Goal: Task Accomplishment & Management: Manage account settings

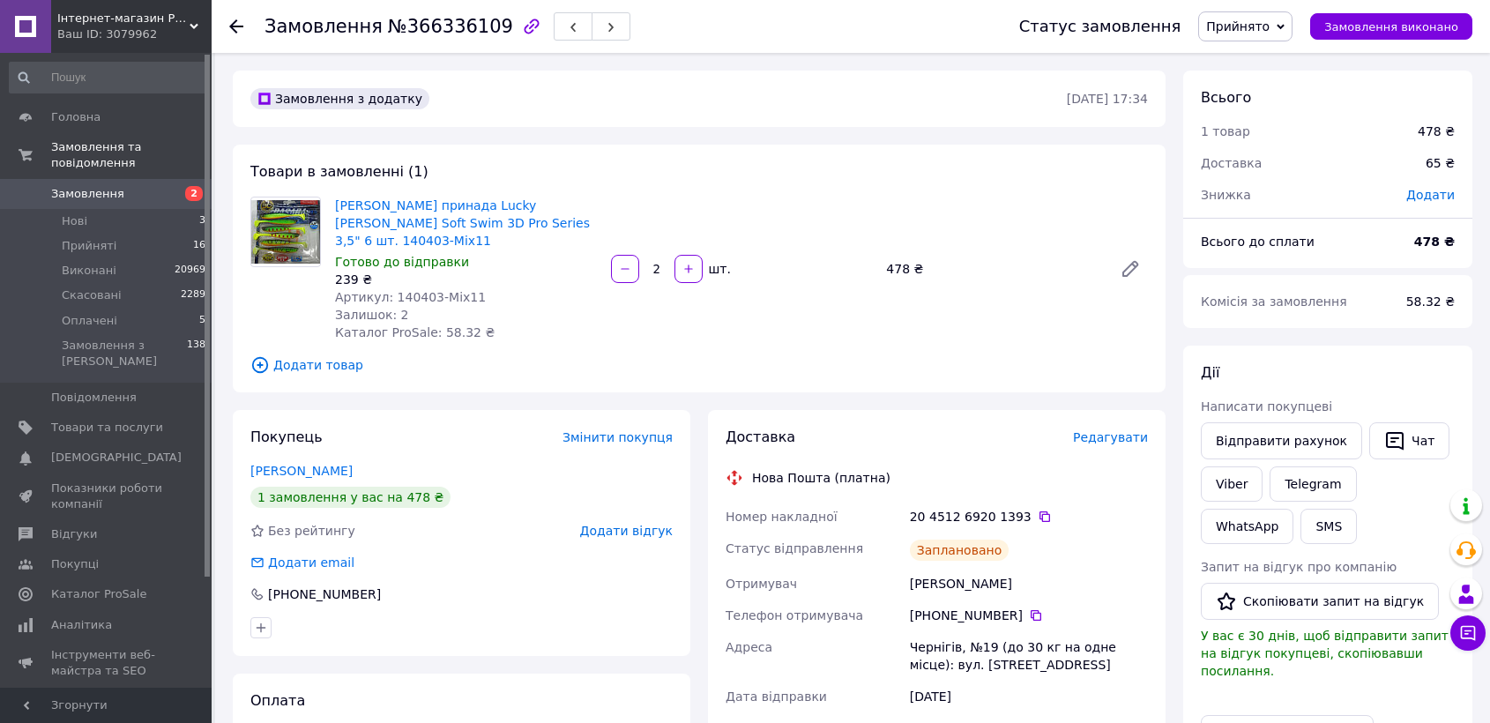
scroll to position [294, 0]
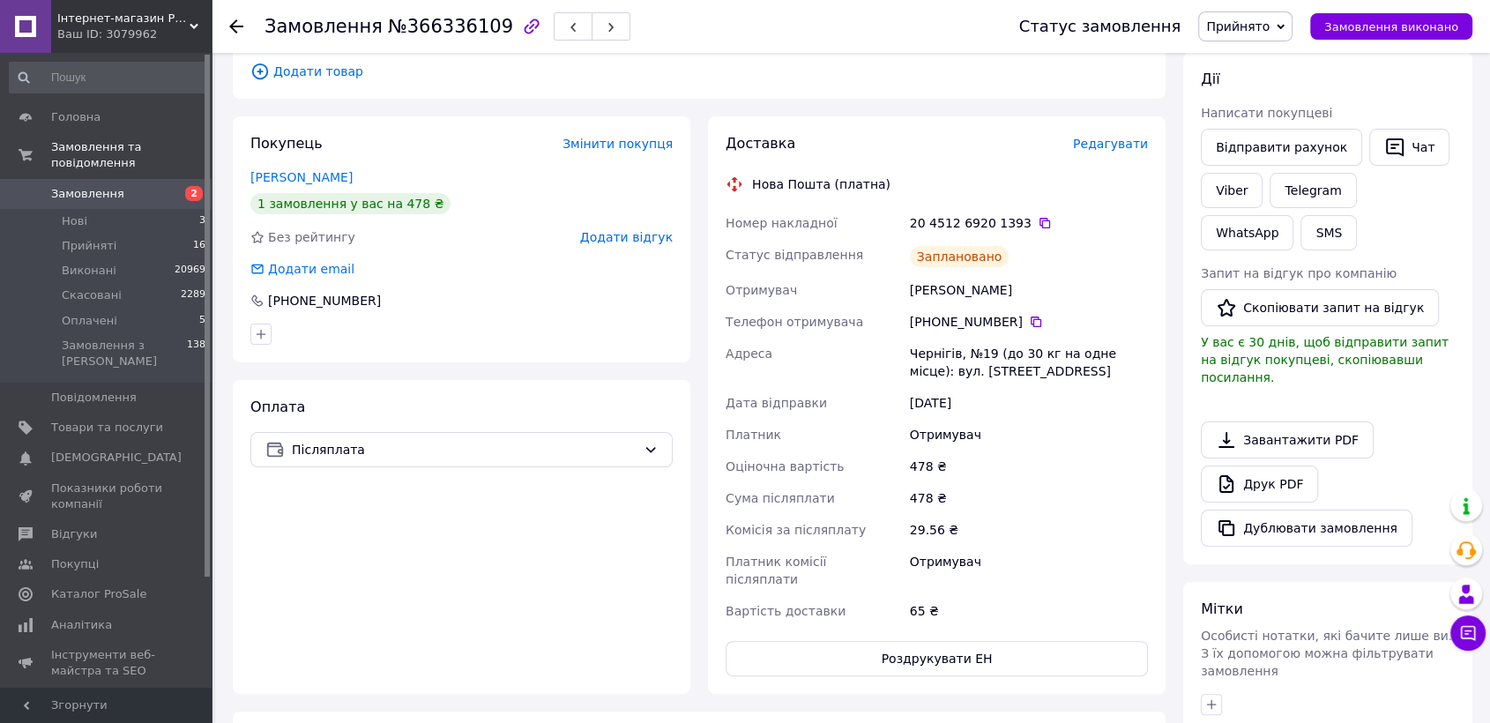
click at [875, 41] on div "Замовлення №366336109" at bounding box center [623, 26] width 719 height 53
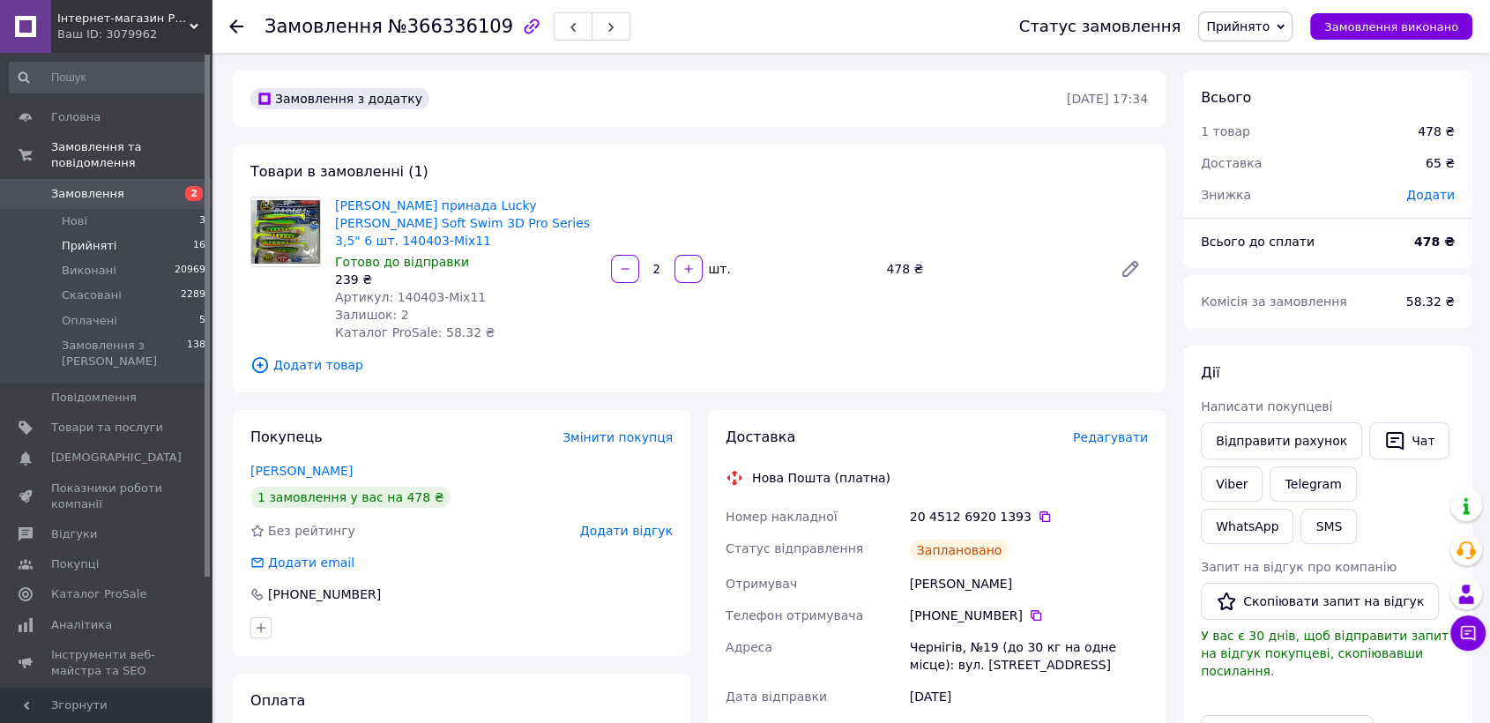
click at [95, 238] on span "Прийняті" at bounding box center [89, 246] width 55 height 16
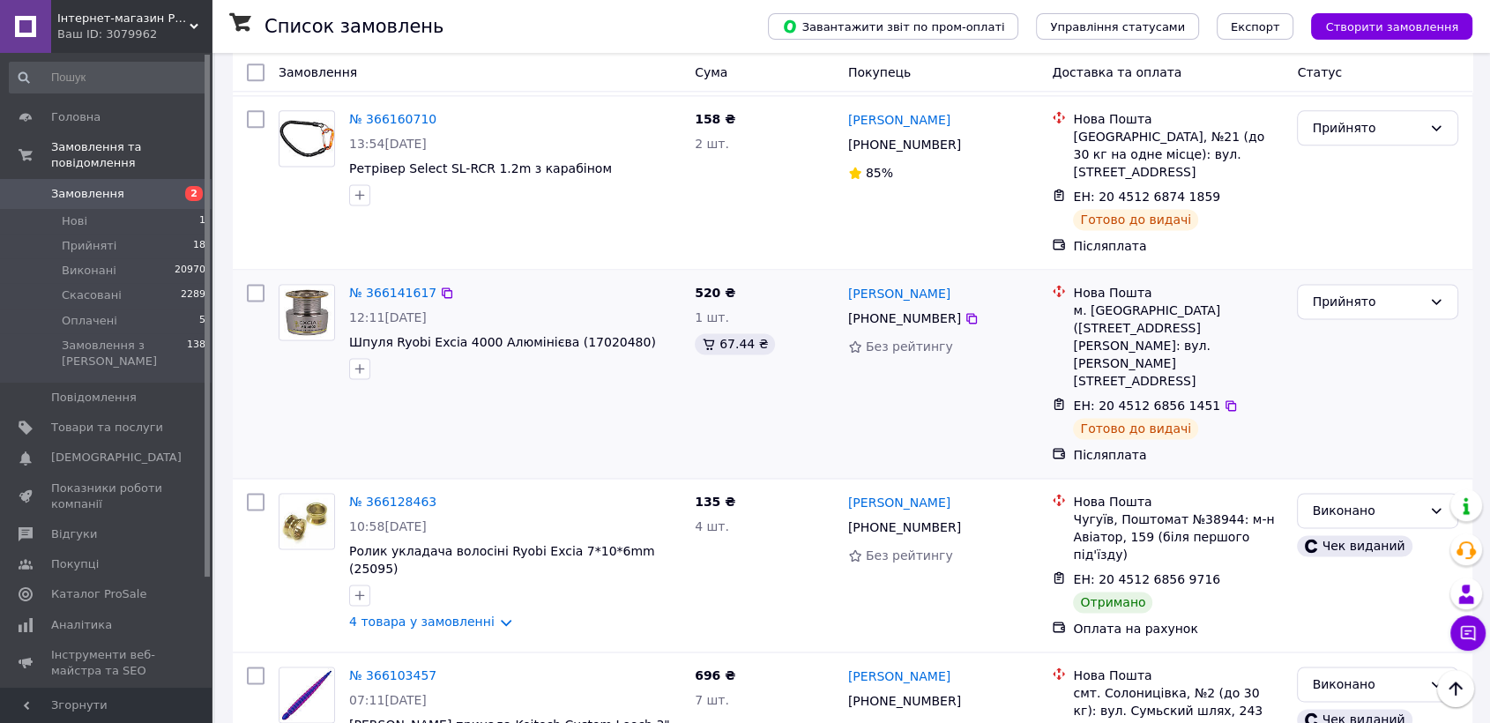
scroll to position [2448, 0]
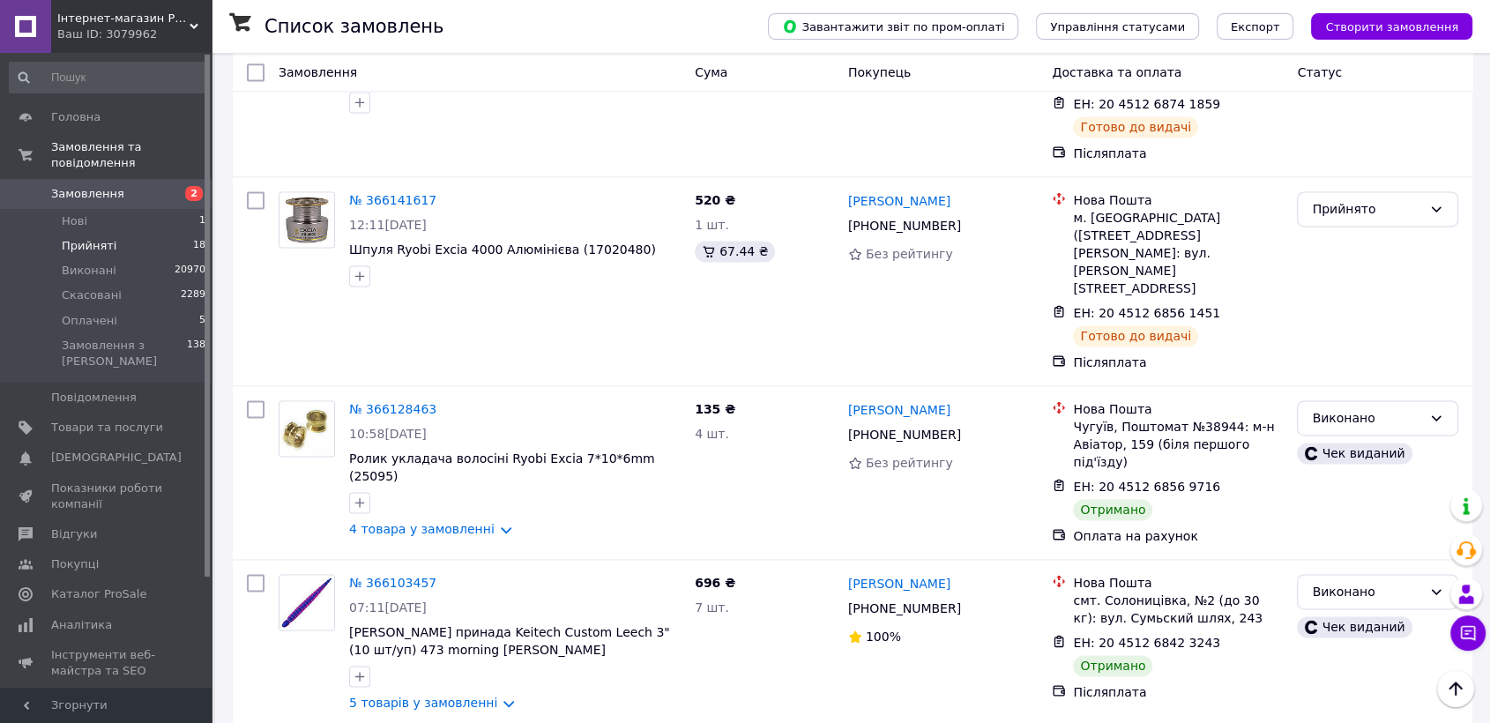
click at [102, 238] on span "Прийняті" at bounding box center [89, 246] width 55 height 16
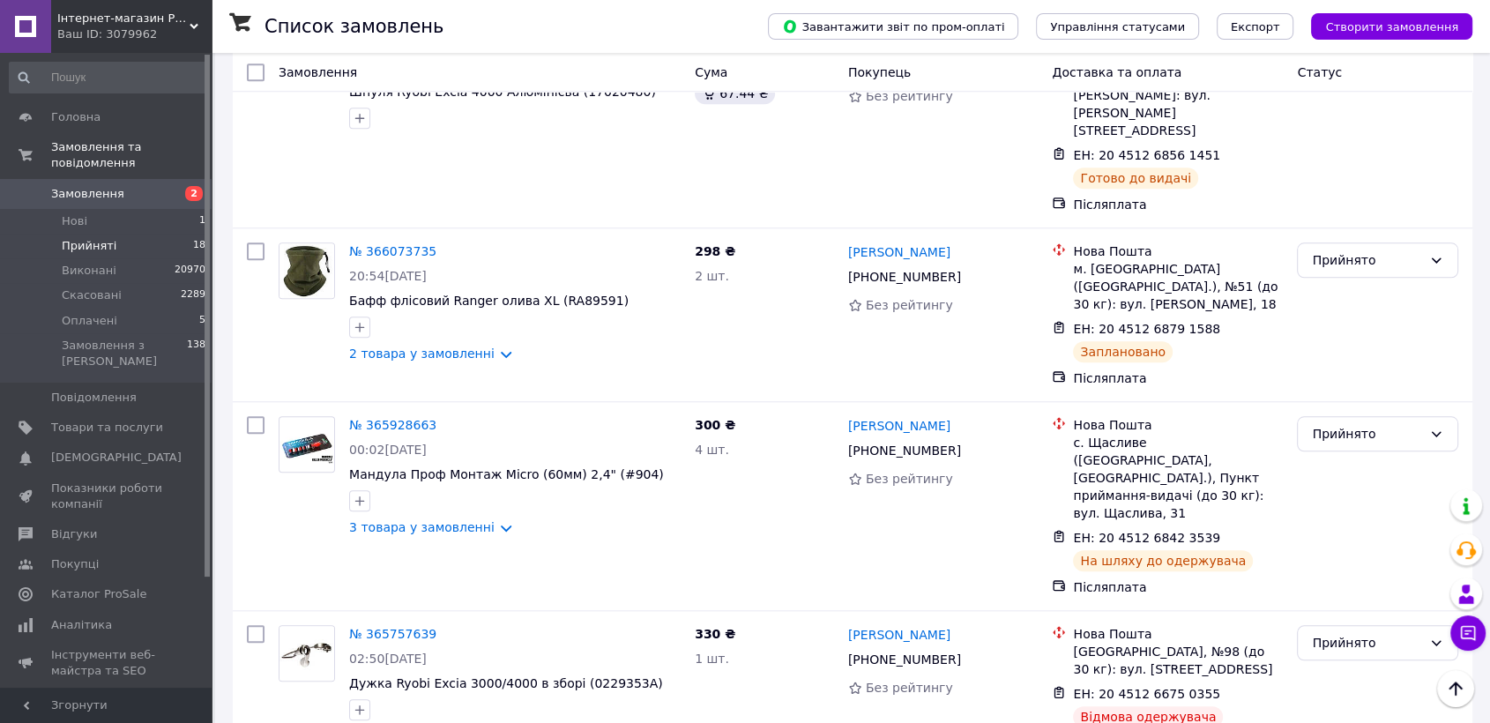
scroll to position [1763, 0]
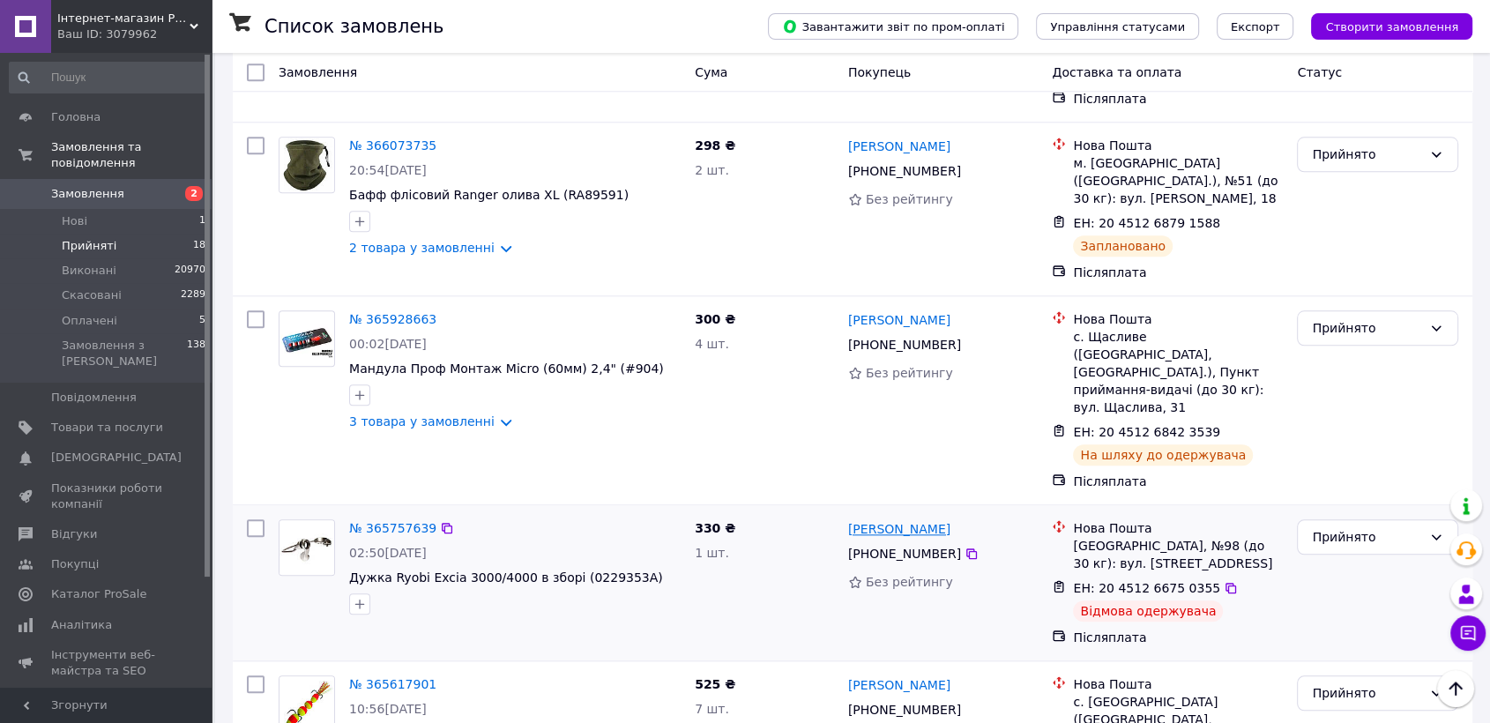
click at [880, 520] on link "[PERSON_NAME]" at bounding box center [899, 529] width 102 height 18
click at [391, 521] on link "№ 365757639" at bounding box center [392, 528] width 87 height 14
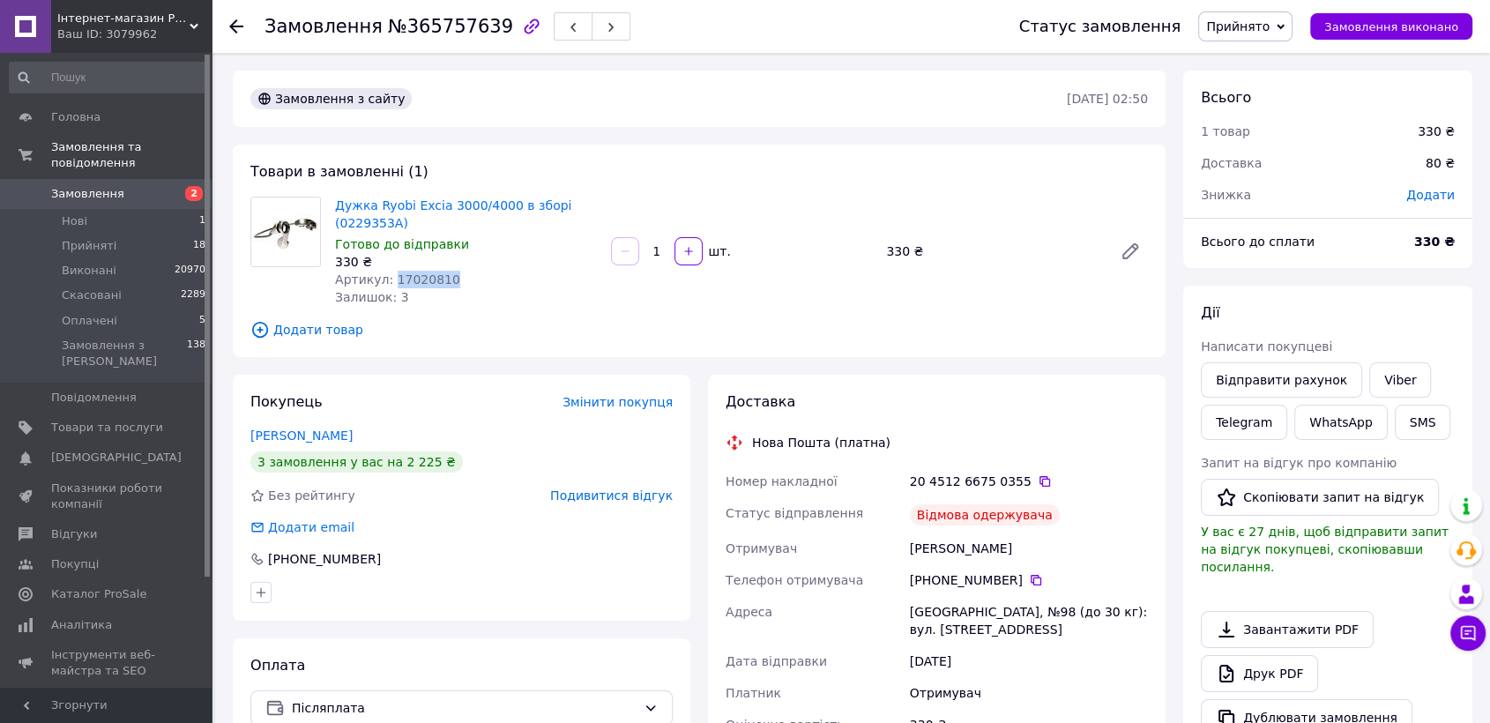
drag, startPoint x: 388, startPoint y: 281, endPoint x: 449, endPoint y: 284, distance: 60.9
click at [449, 284] on div "Артикул: 17020810" at bounding box center [466, 280] width 262 height 18
copy span "17020810"
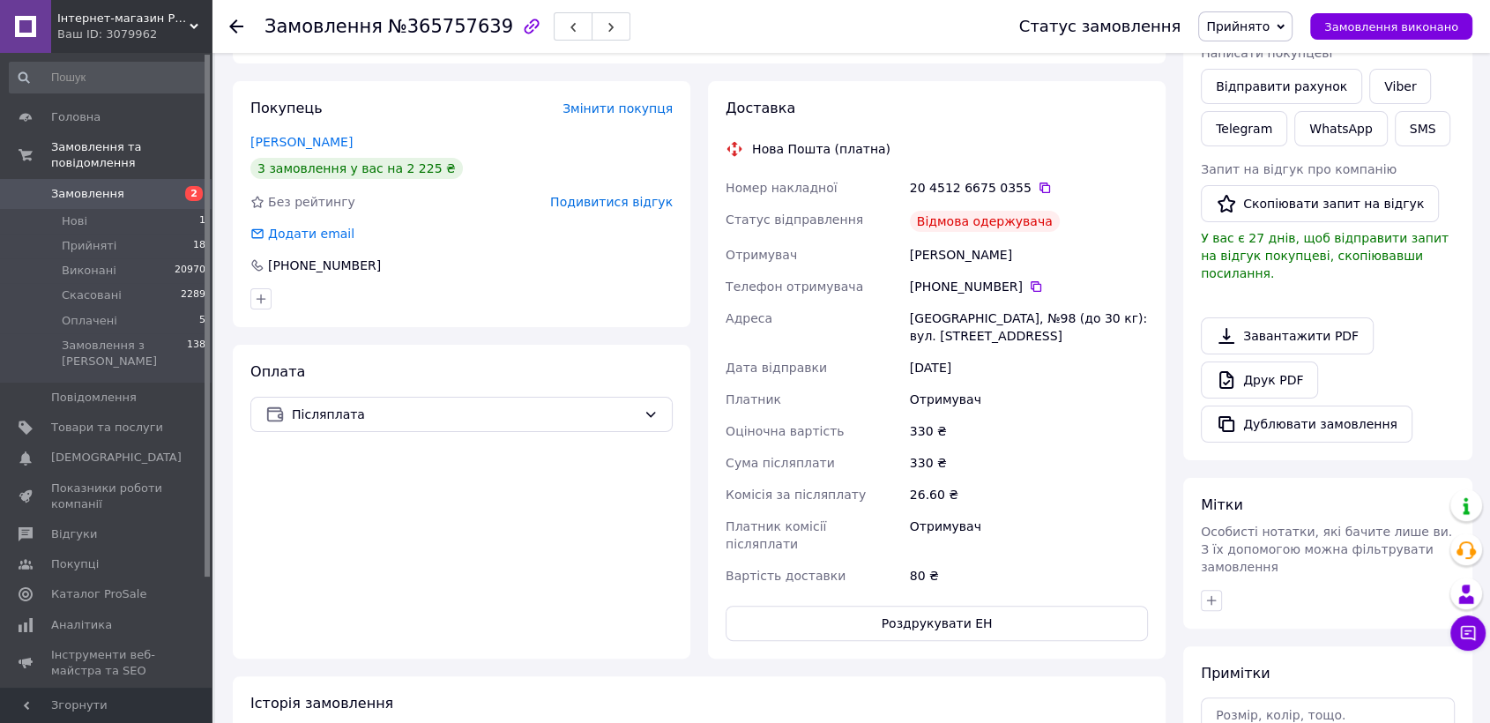
scroll to position [196, 0]
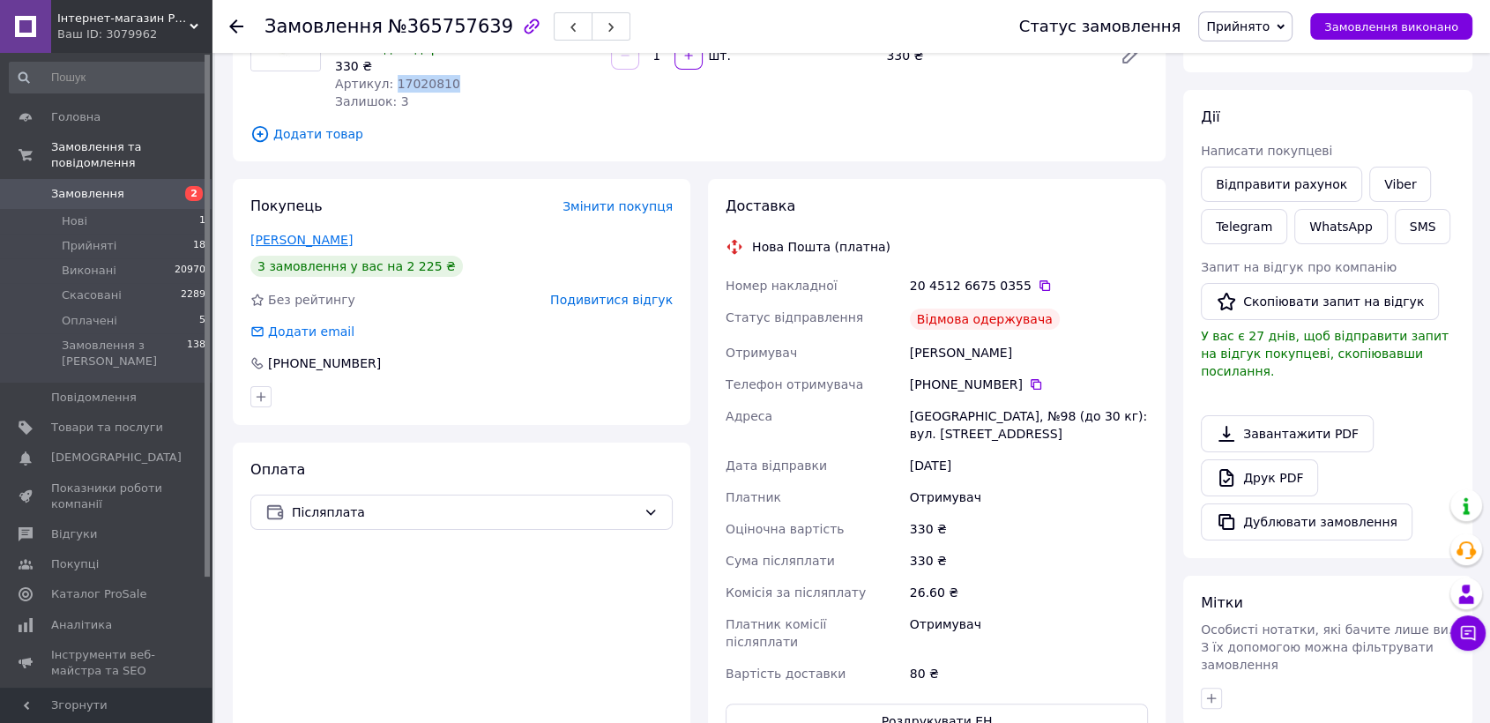
click at [314, 234] on link "Конотоп Руслан" at bounding box center [301, 240] width 102 height 14
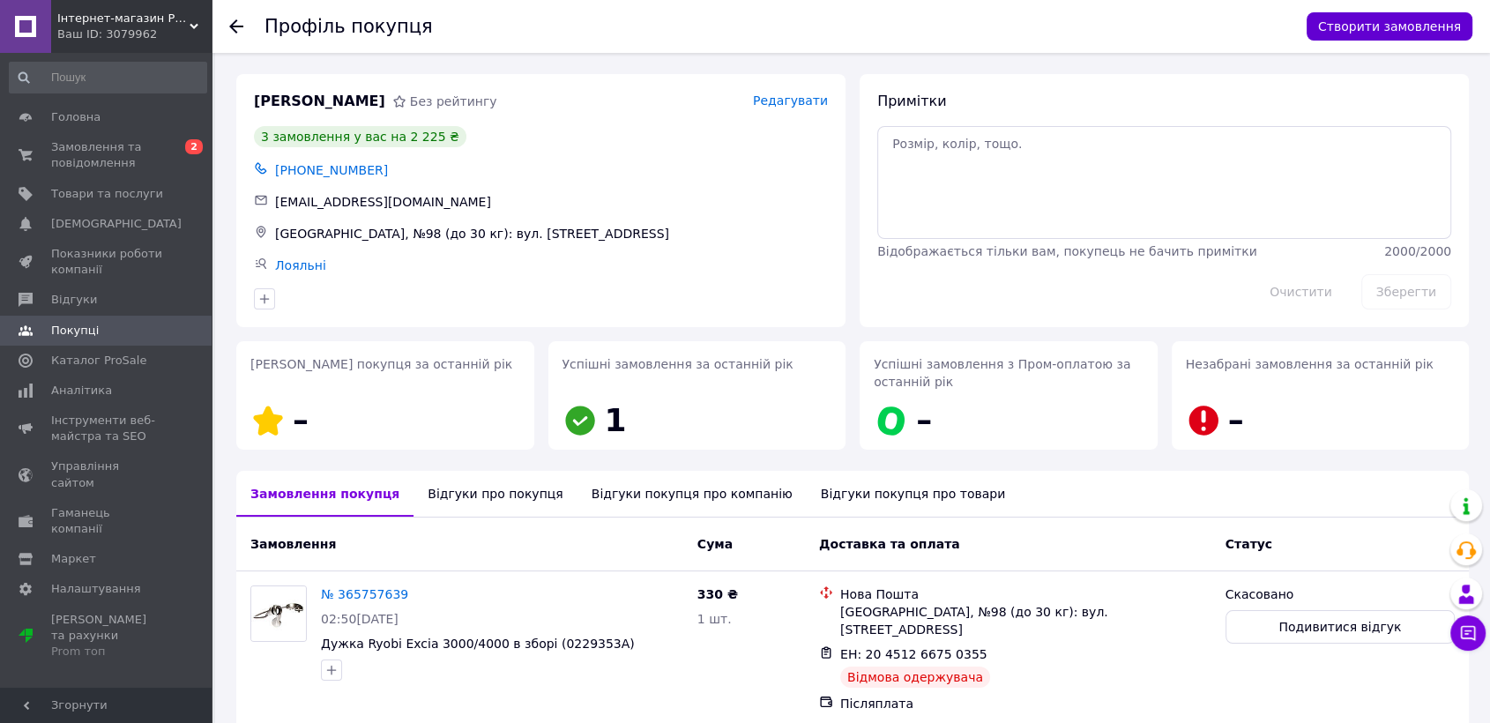
click at [1411, 33] on button "Створити замовлення" at bounding box center [1389, 26] width 166 height 28
click at [91, 156] on span "Замовлення та повідомлення" at bounding box center [107, 155] width 112 height 32
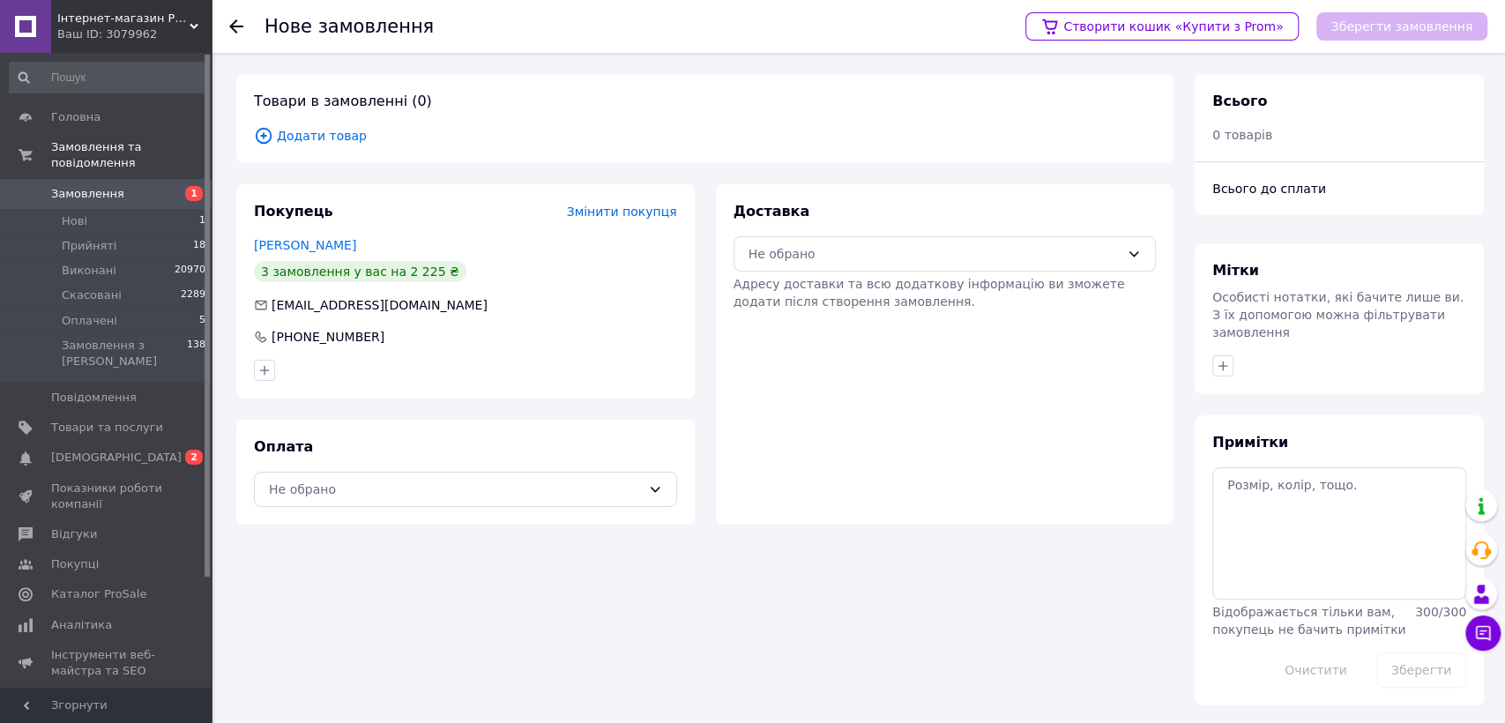
click at [346, 140] on span "Додати товар" at bounding box center [705, 135] width 902 height 19
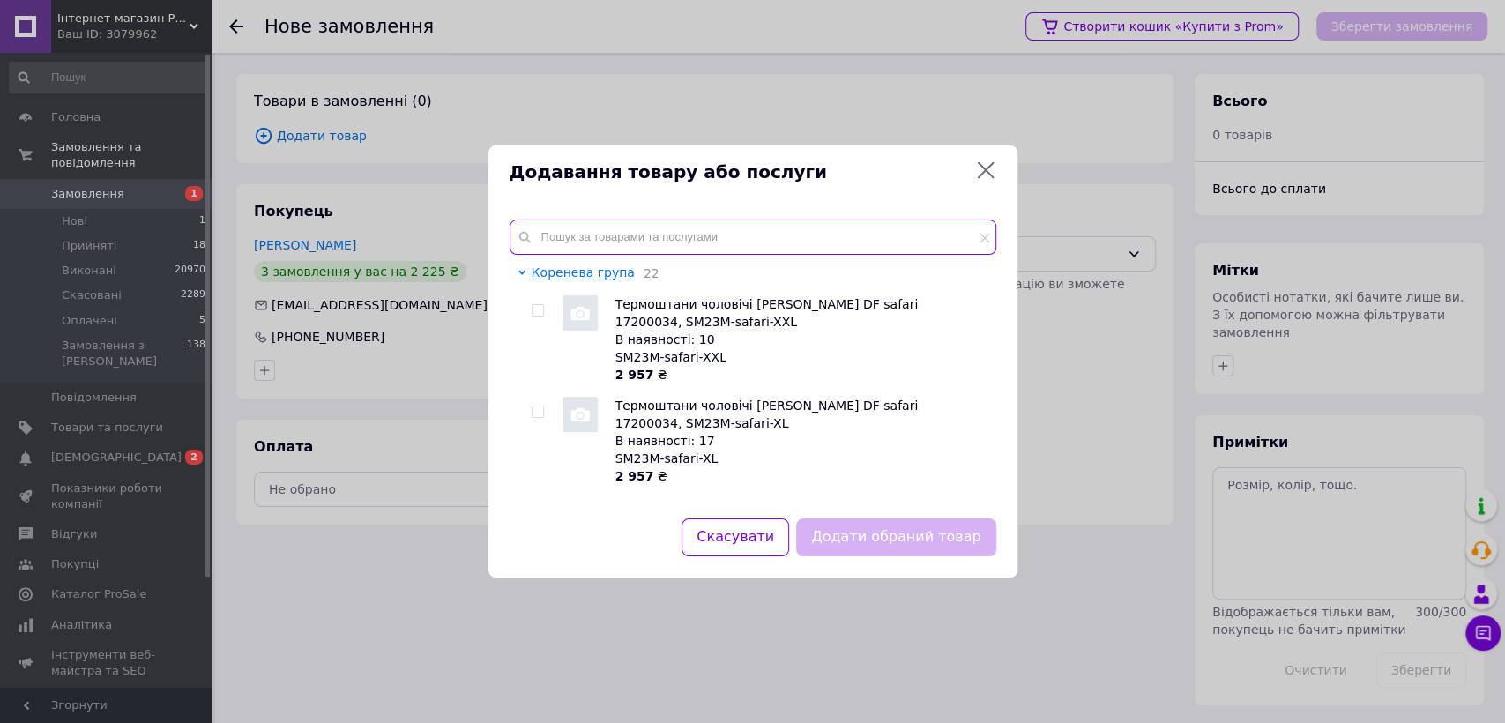
click at [599, 226] on input "text" at bounding box center [753, 237] width 487 height 35
paste input "17020810"
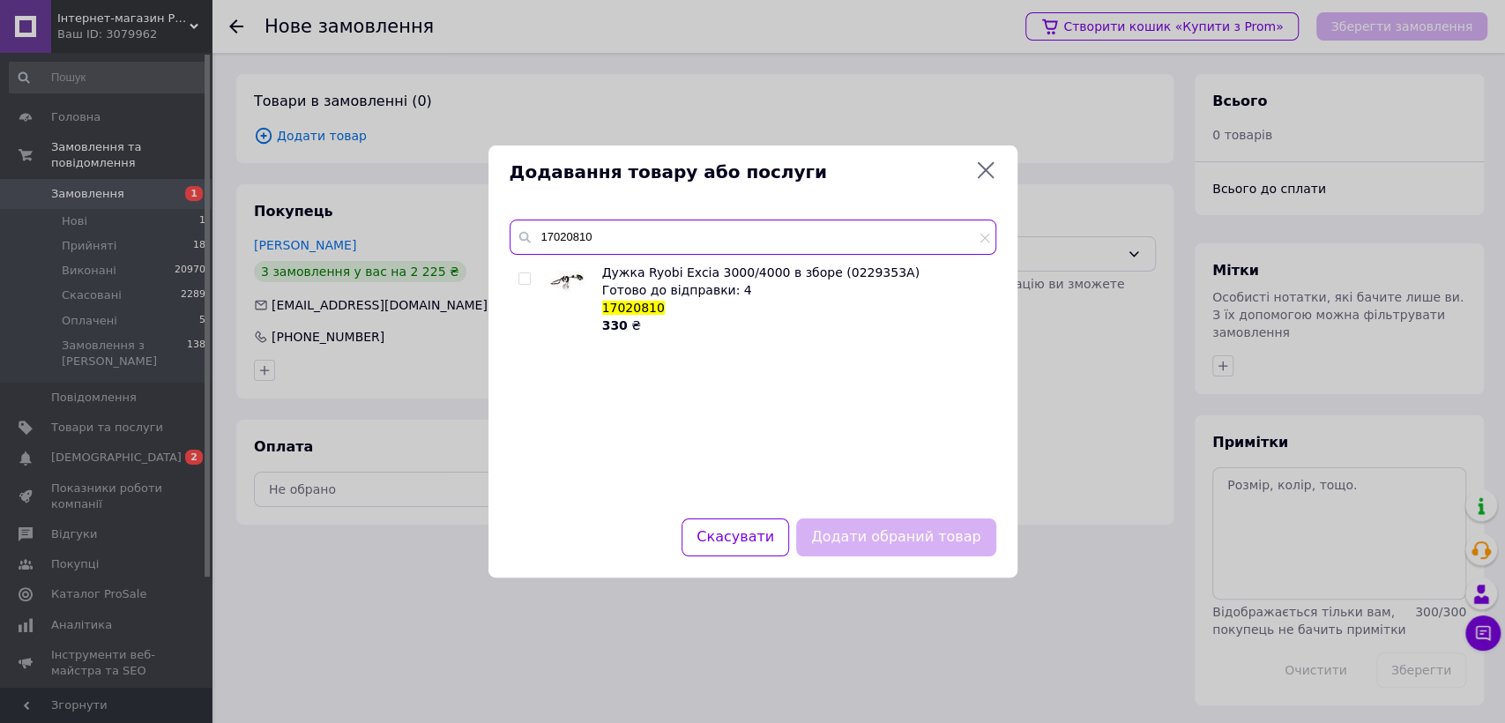
type input "17020810"
click at [522, 275] on input "checkbox" at bounding box center [523, 278] width 11 height 11
checkbox input "true"
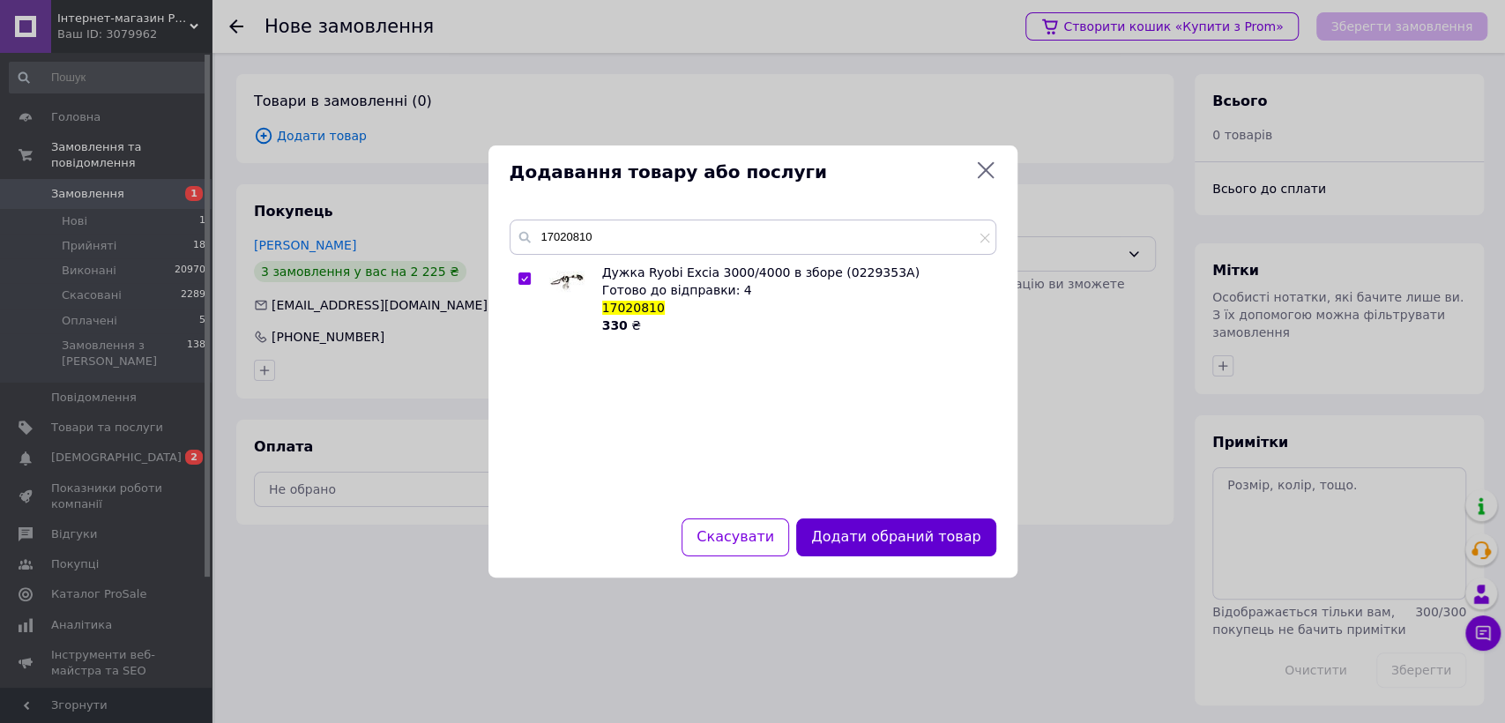
click at [837, 538] on button "Додати обраний товар" at bounding box center [895, 537] width 199 height 38
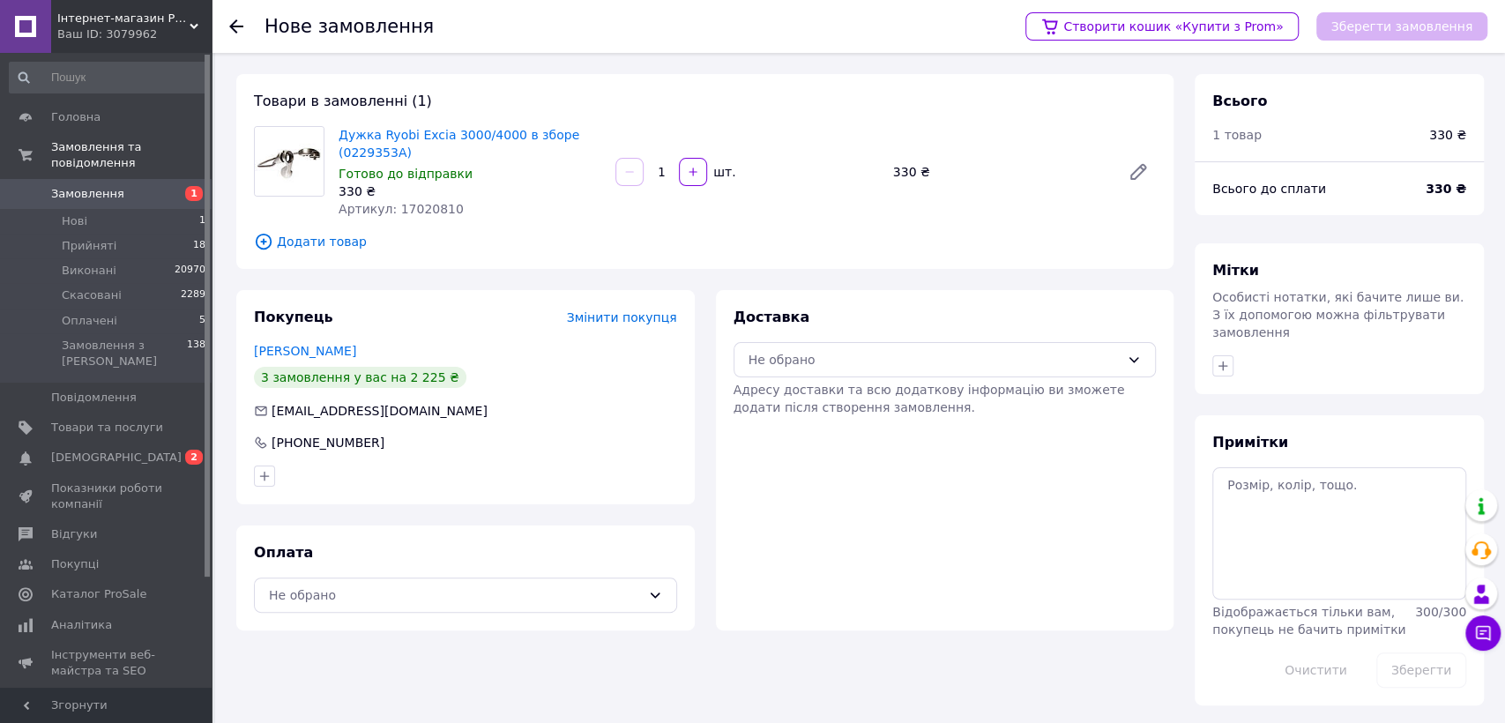
click at [331, 240] on span "Додати товар" at bounding box center [705, 241] width 902 height 19
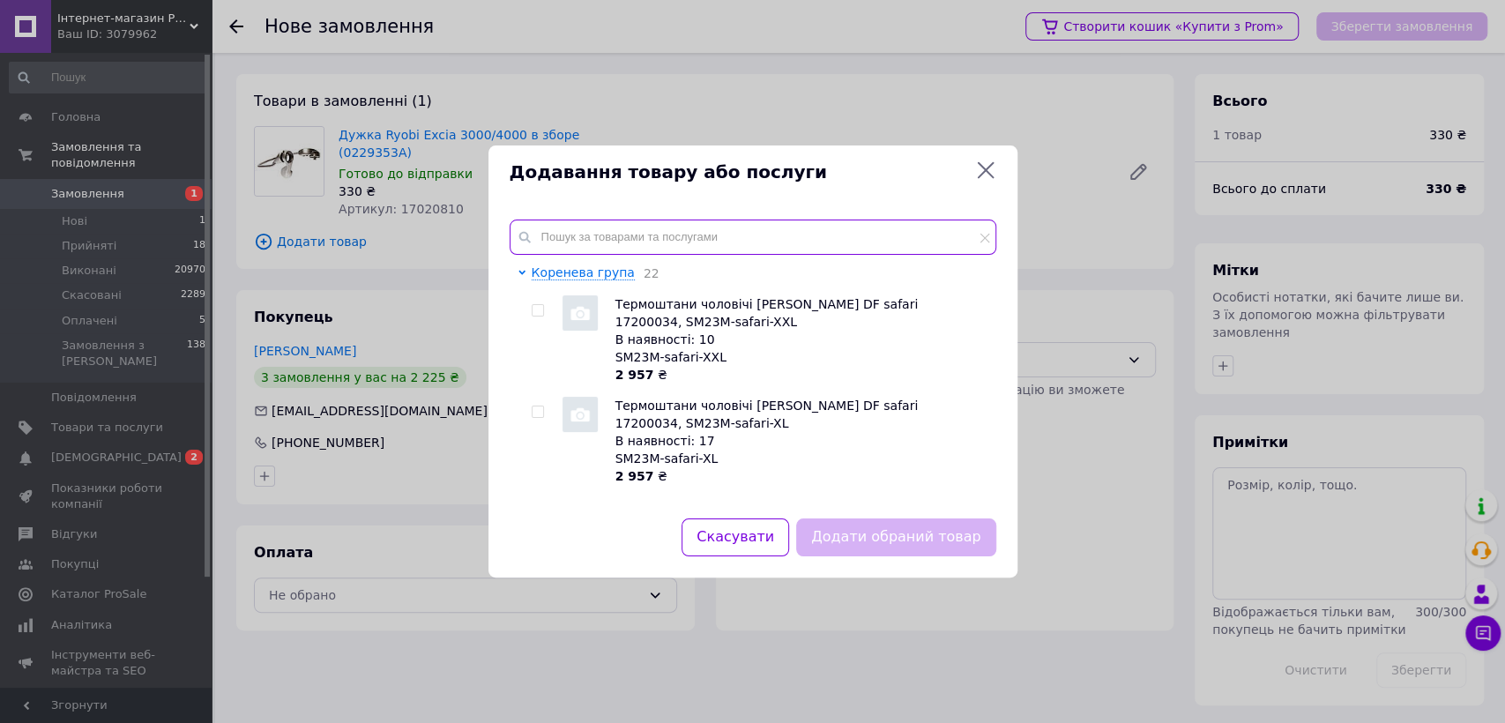
click at [621, 243] on input "text" at bounding box center [753, 237] width 487 height 35
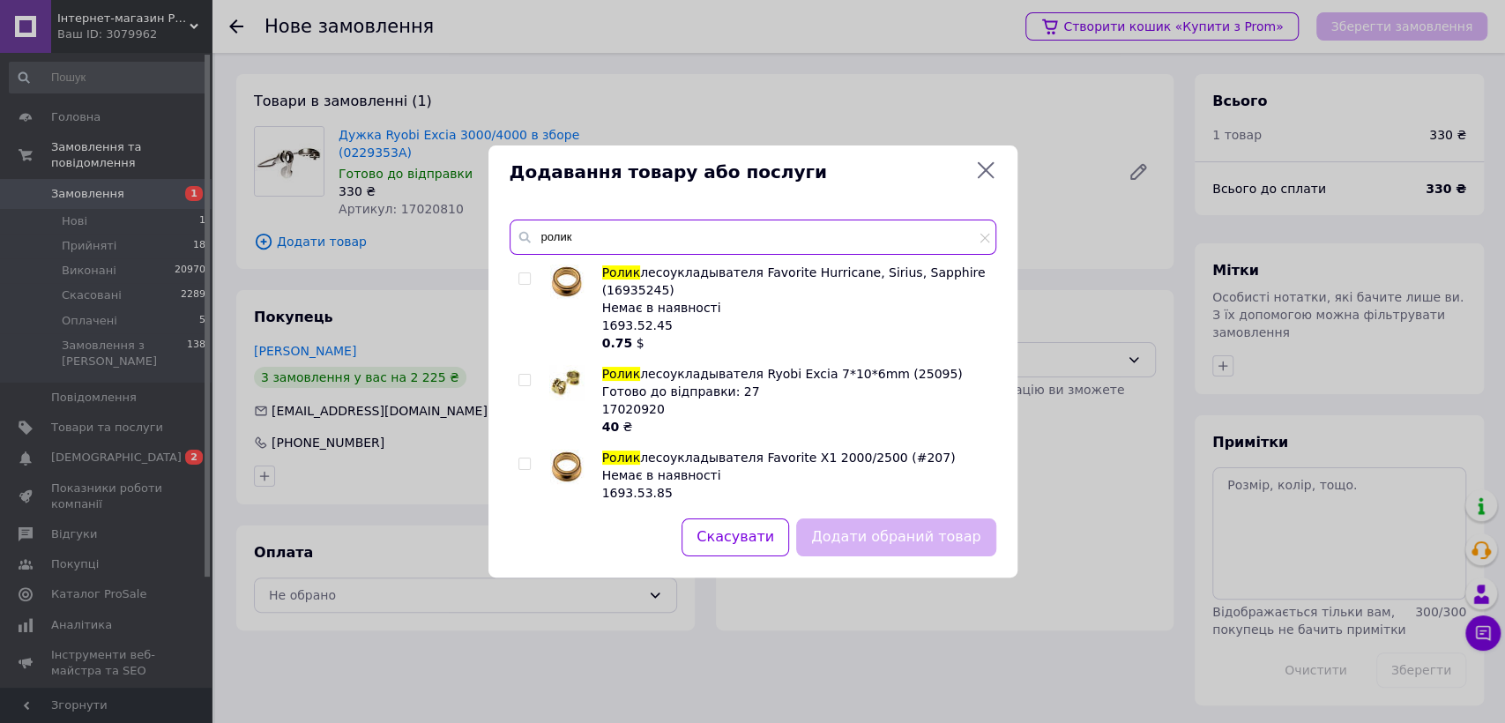
type input "ролик"
click at [526, 379] on input "checkbox" at bounding box center [523, 380] width 11 height 11
checkbox input "true"
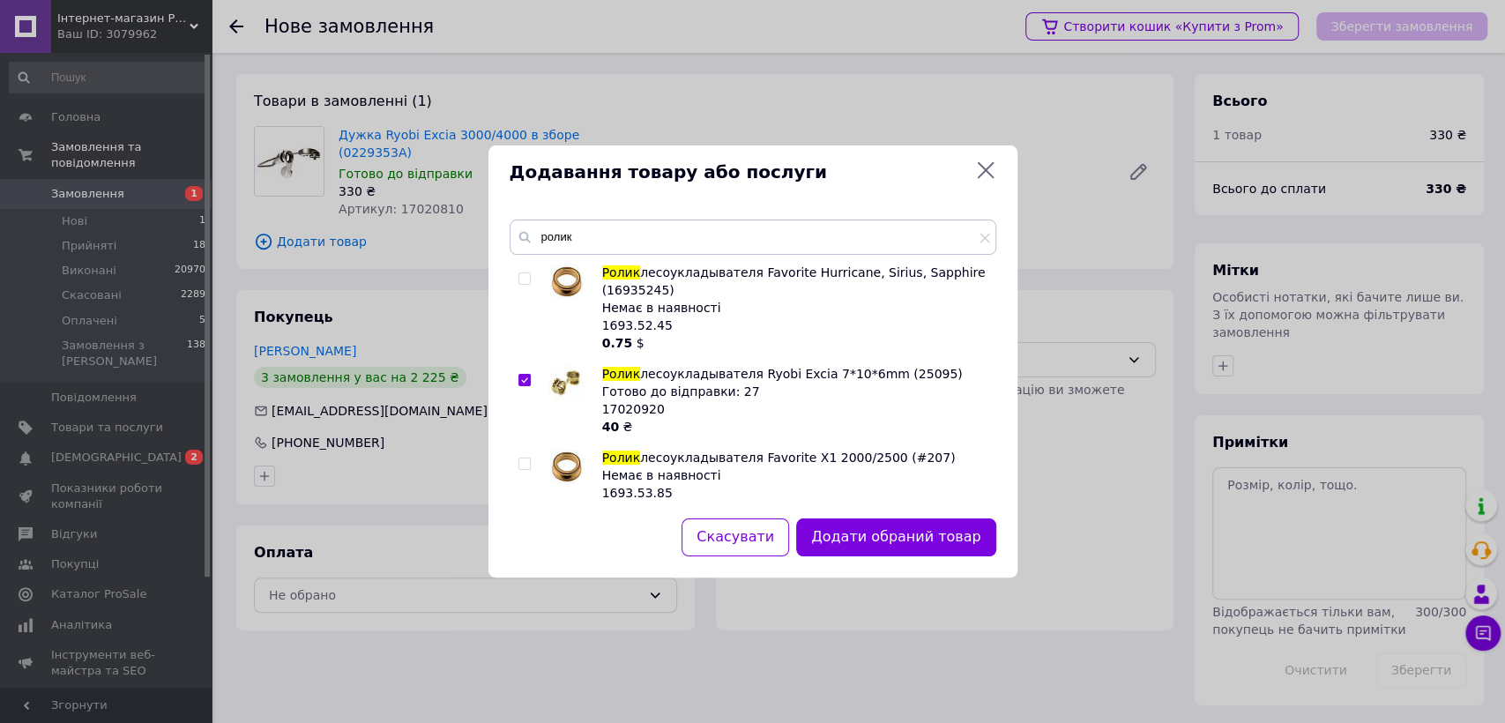
click at [893, 545] on button "Додати обраний товар" at bounding box center [895, 537] width 199 height 38
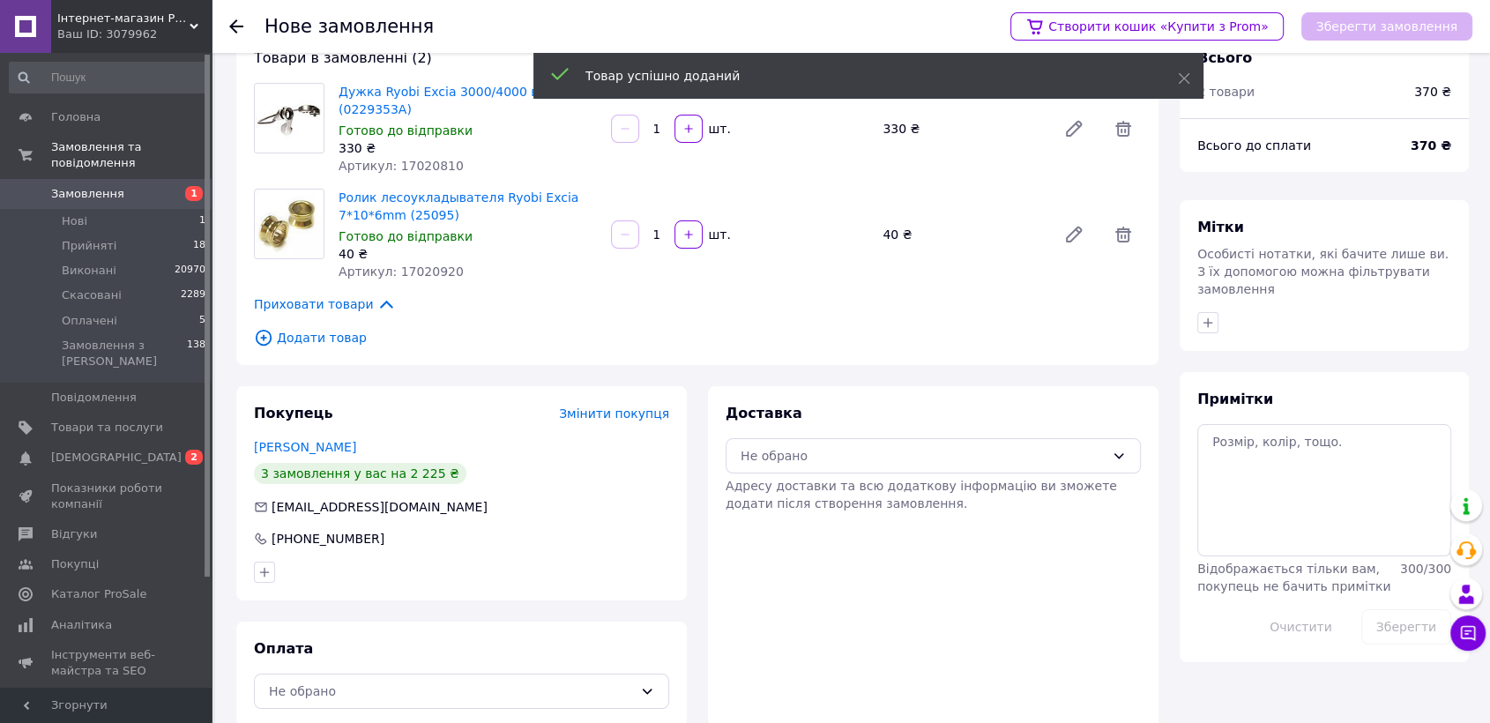
scroll to position [67, 0]
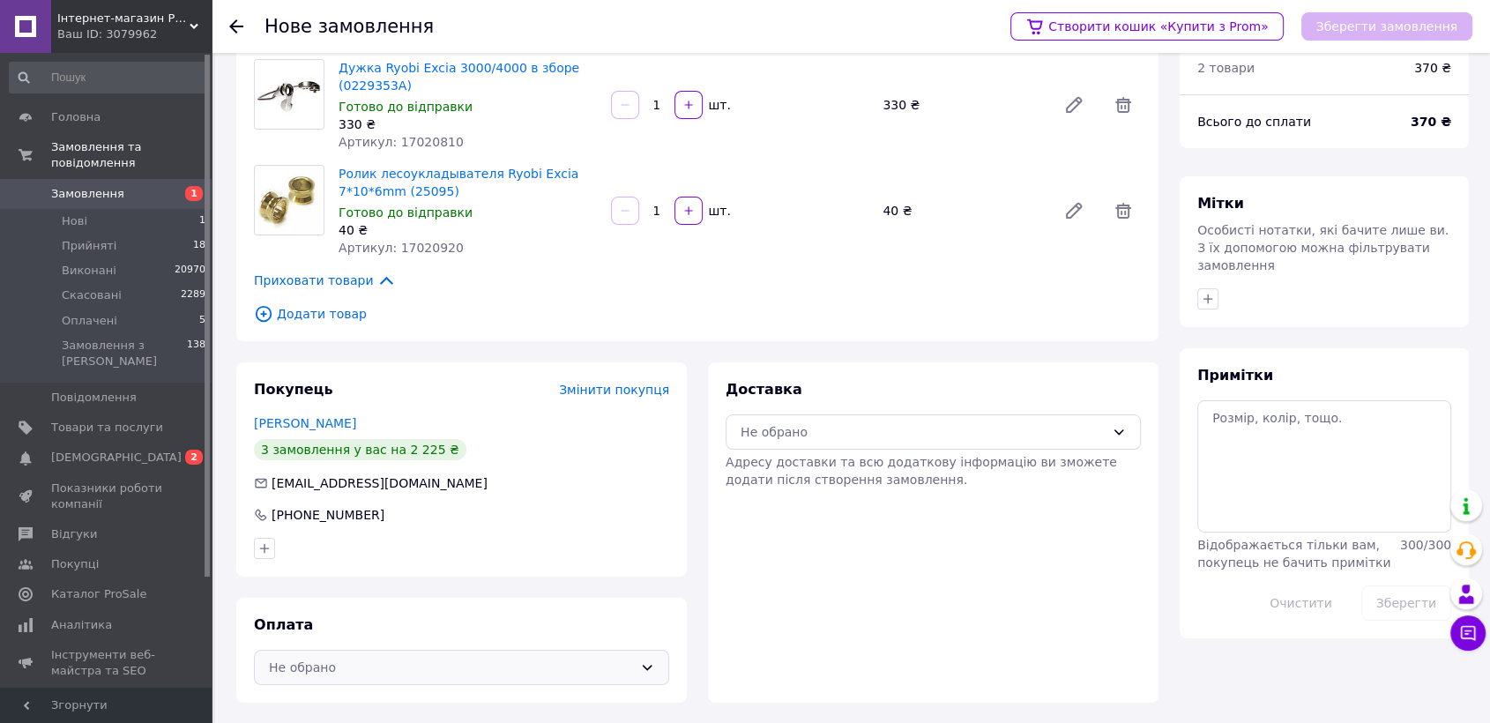
click at [391, 659] on div "Не обрано" at bounding box center [451, 667] width 364 height 19
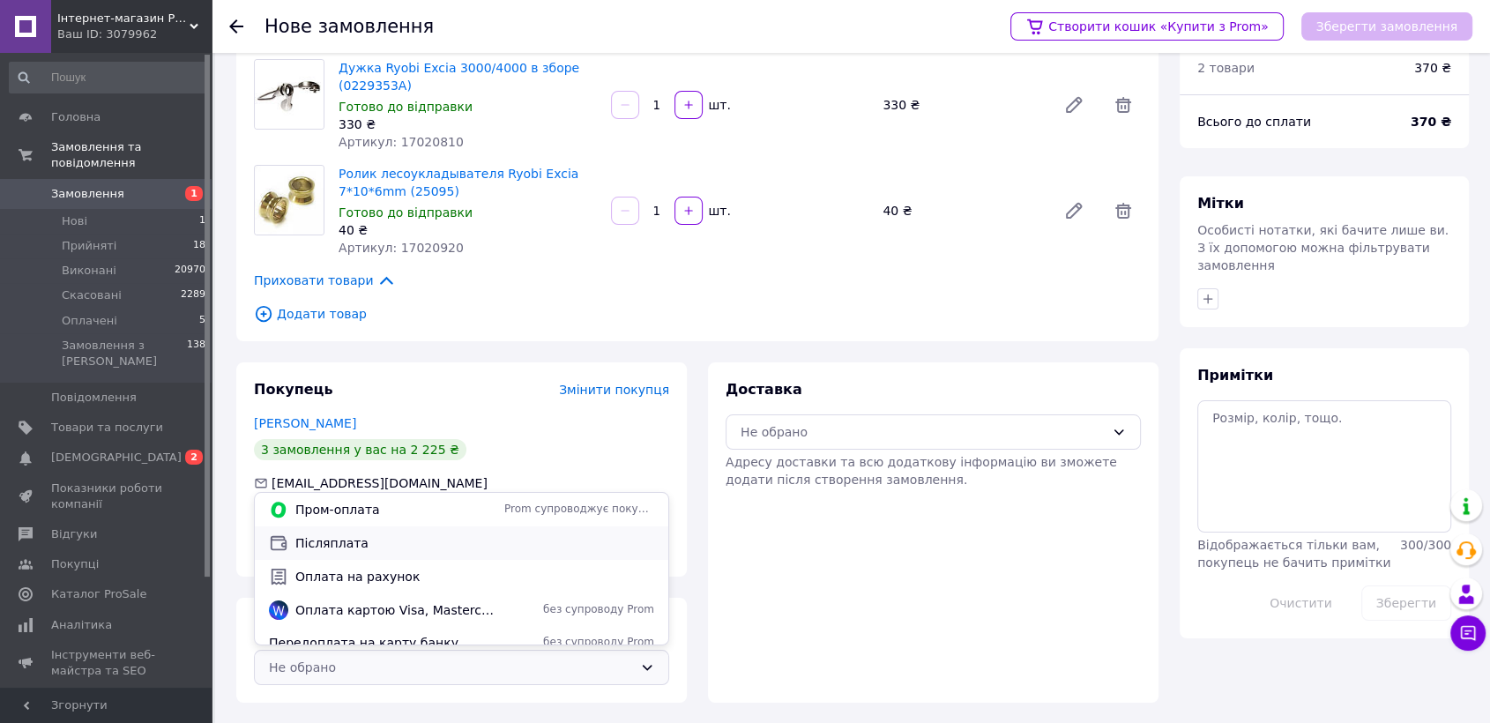
scroll to position [14, 0]
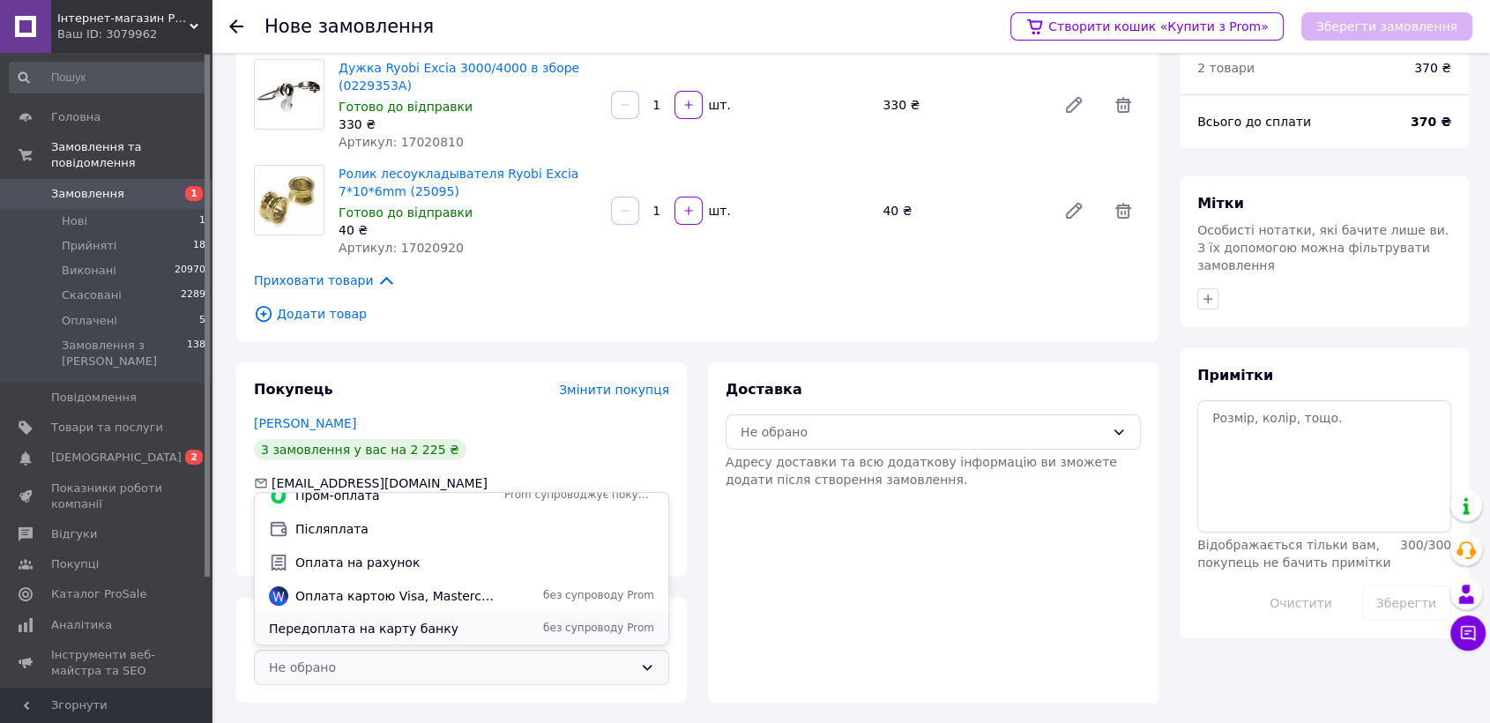
click at [368, 629] on span "Передоплата на карту банку" at bounding box center [383, 629] width 228 height 18
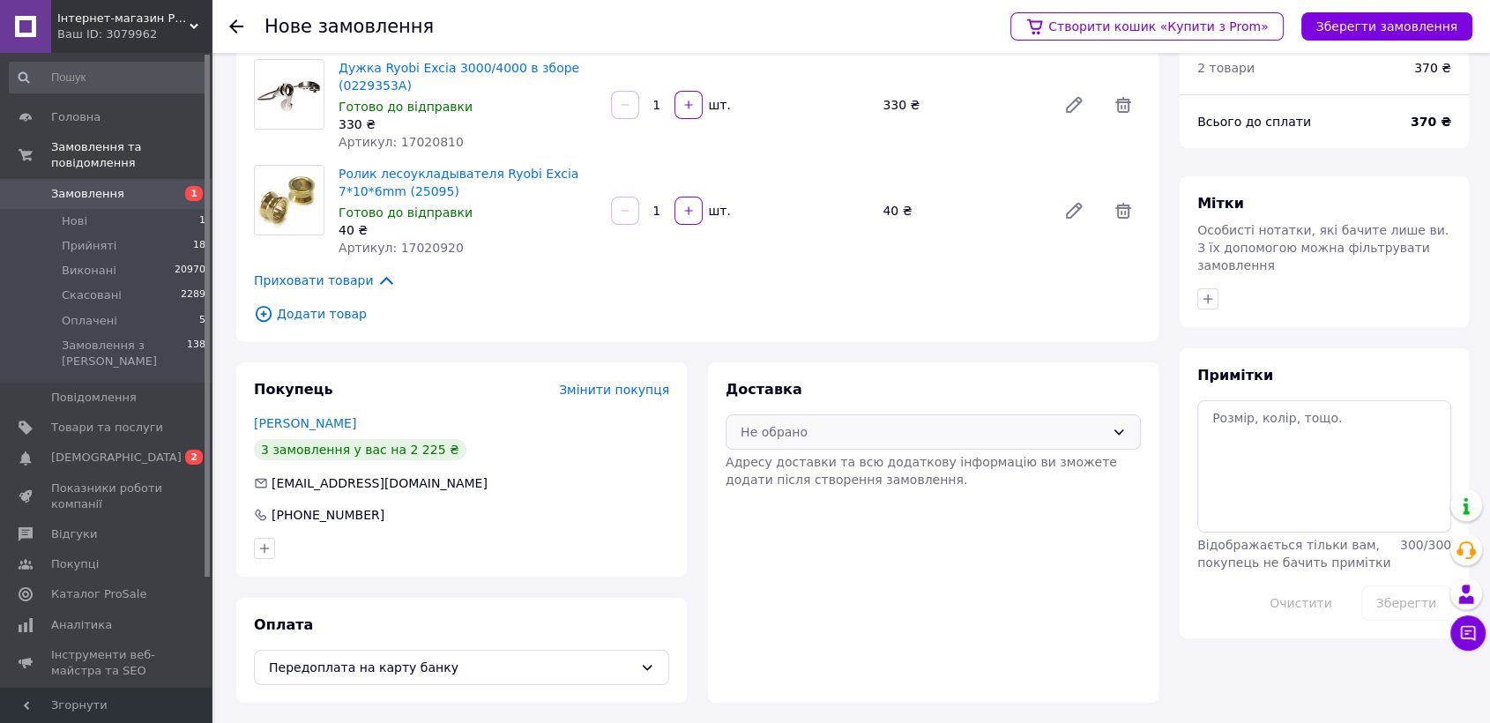
click at [912, 439] on div "Не обрано" at bounding box center [923, 431] width 364 height 19
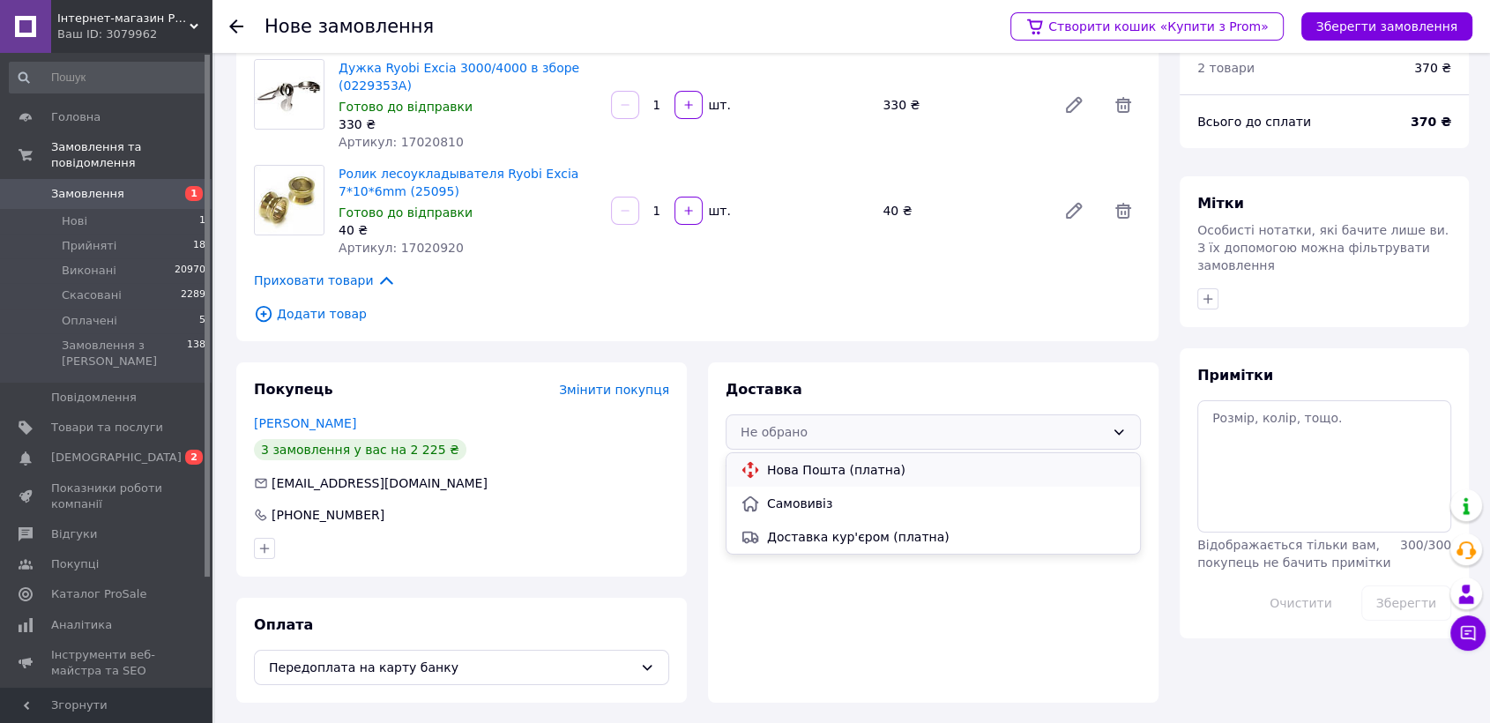
click at [885, 465] on span "Нова Пошта (платна)" at bounding box center [946, 470] width 359 height 18
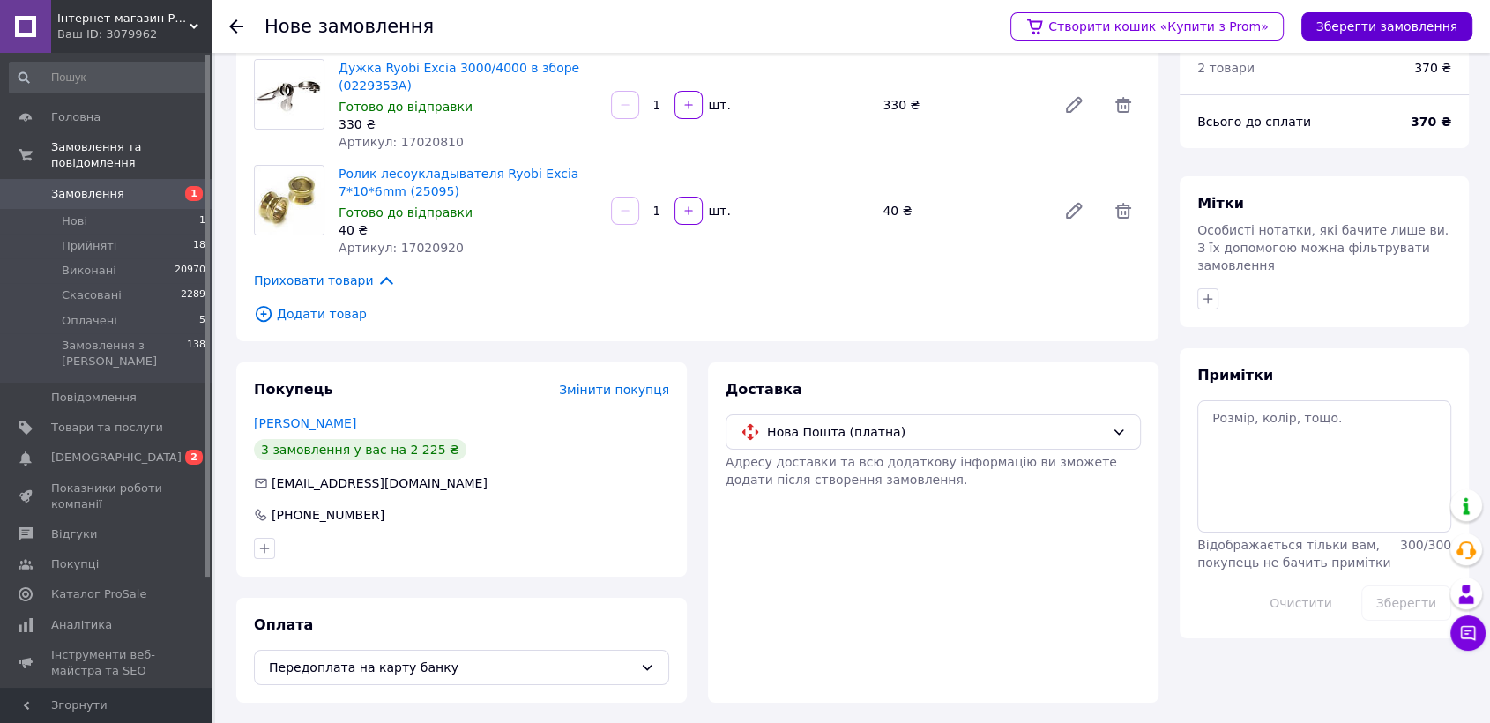
click at [1388, 30] on button "Зберегти замовлення" at bounding box center [1386, 26] width 171 height 28
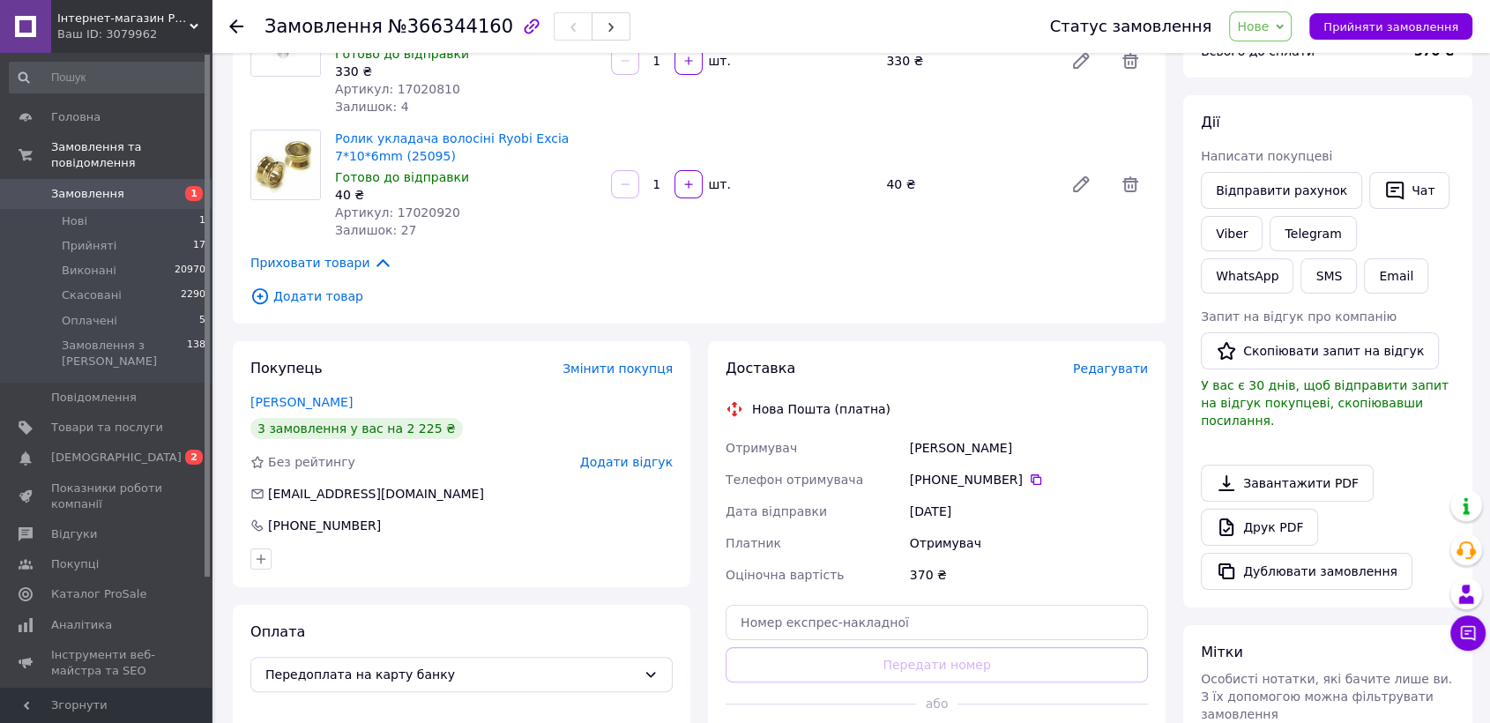
scroll to position [361, 0]
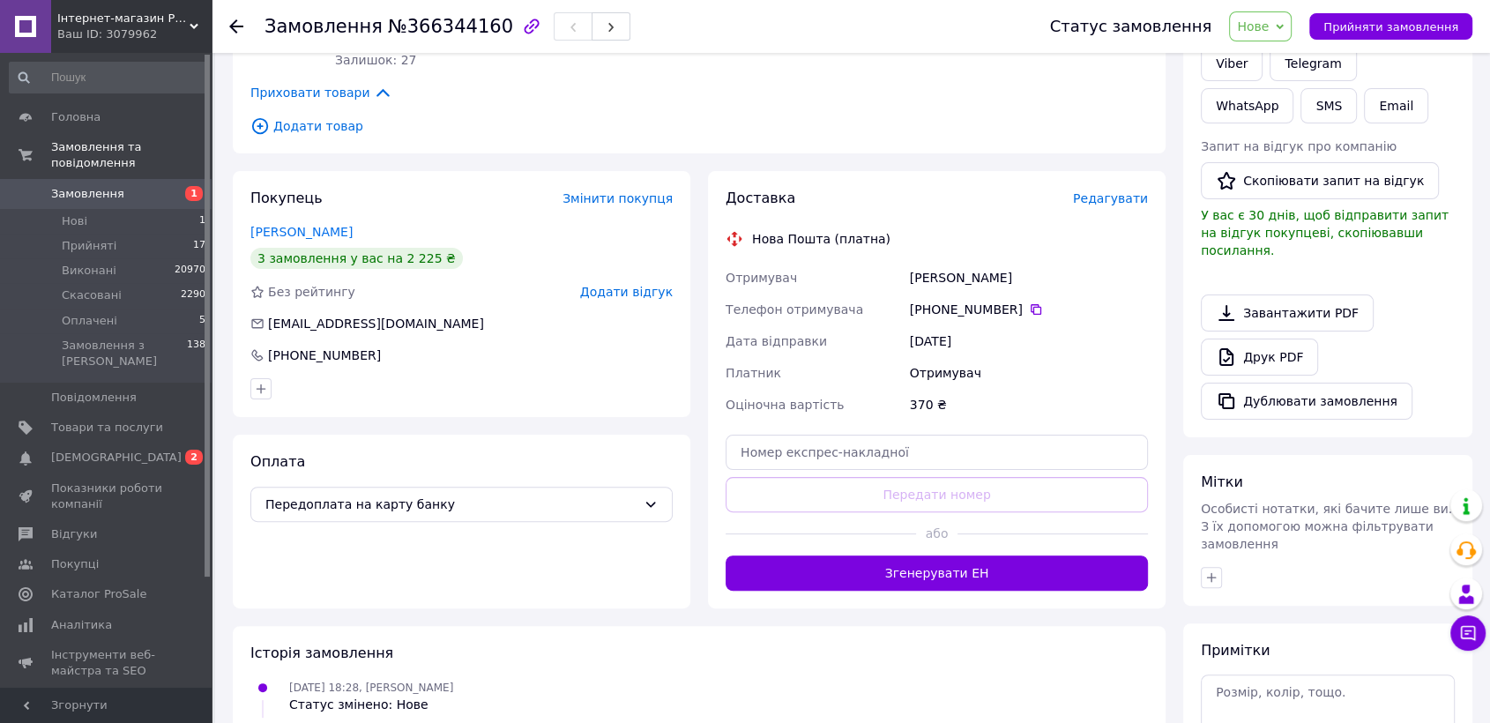
click at [1092, 198] on span "Редагувати" at bounding box center [1110, 198] width 75 height 14
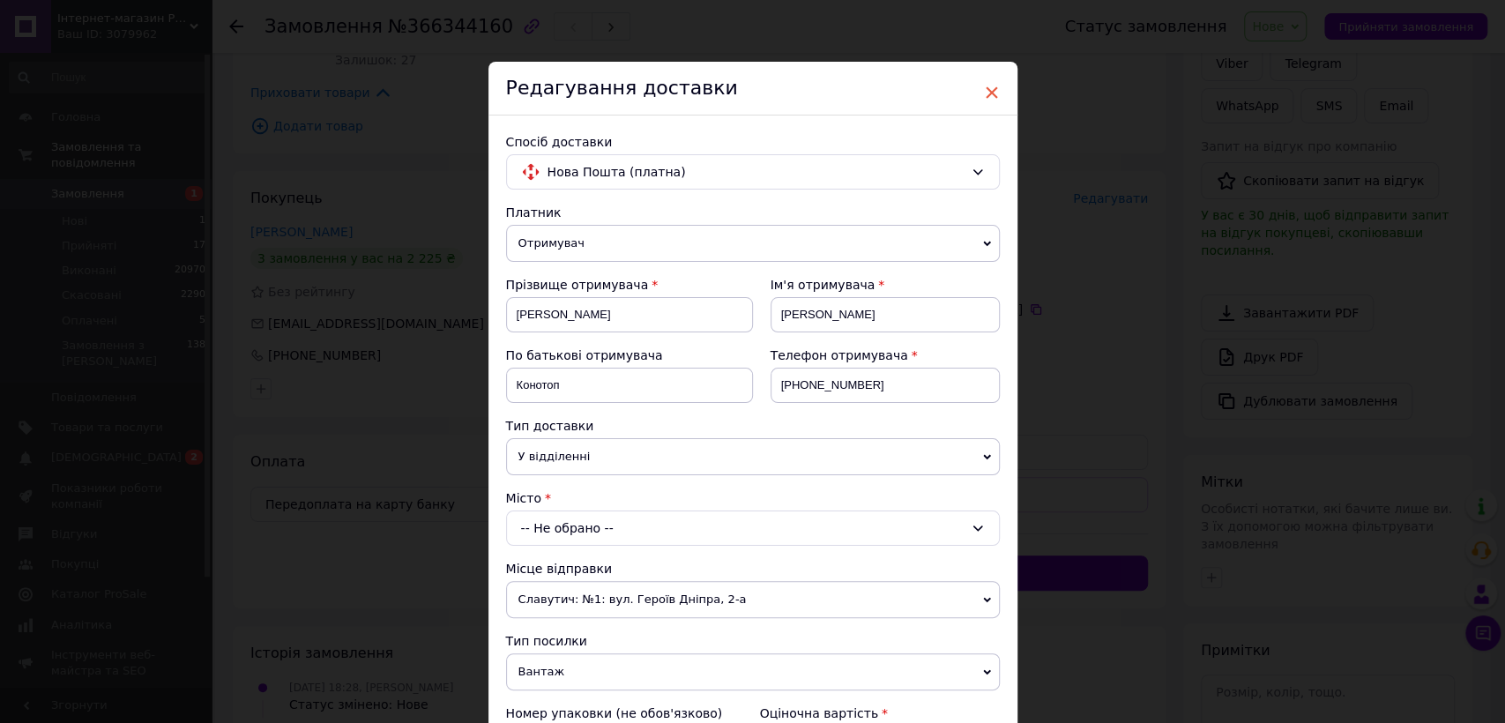
click at [984, 95] on span "×" at bounding box center [992, 93] width 16 height 30
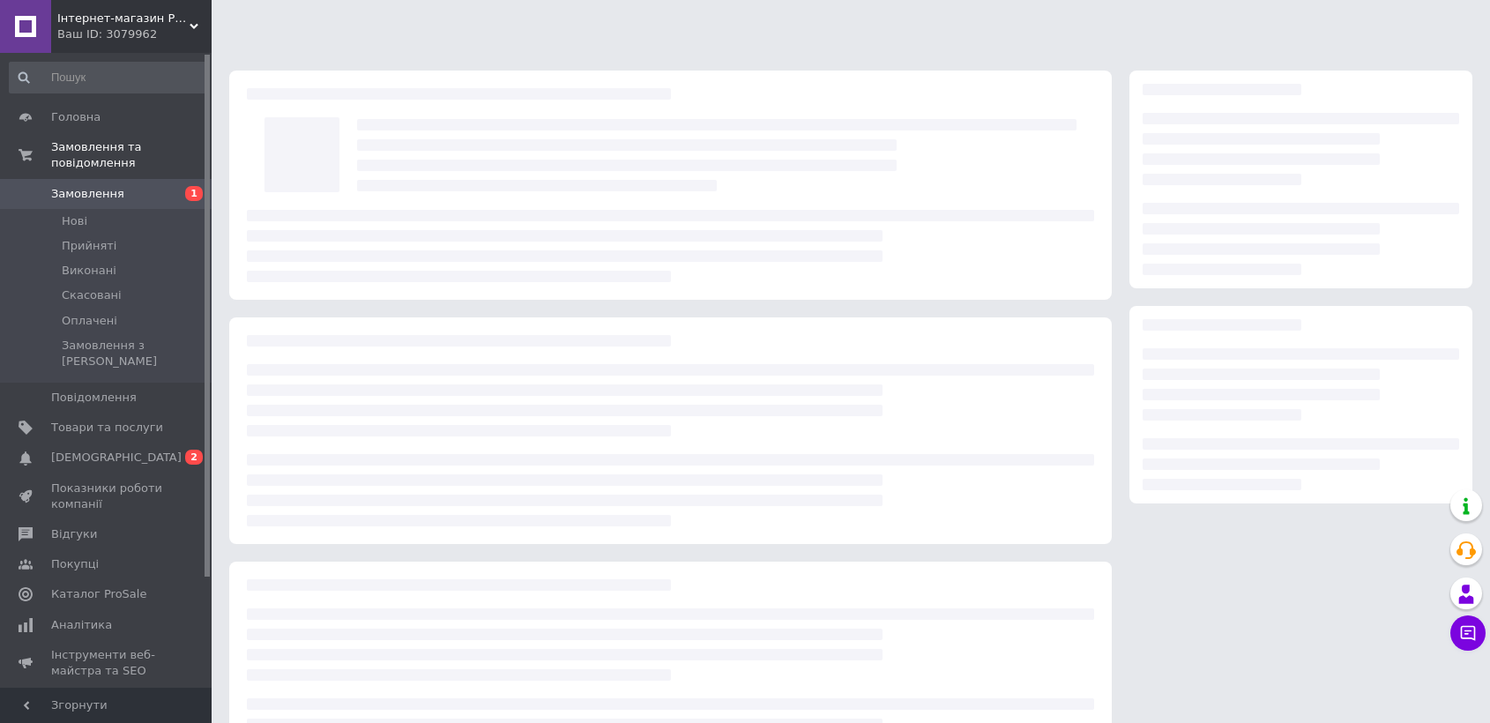
scroll to position [83, 0]
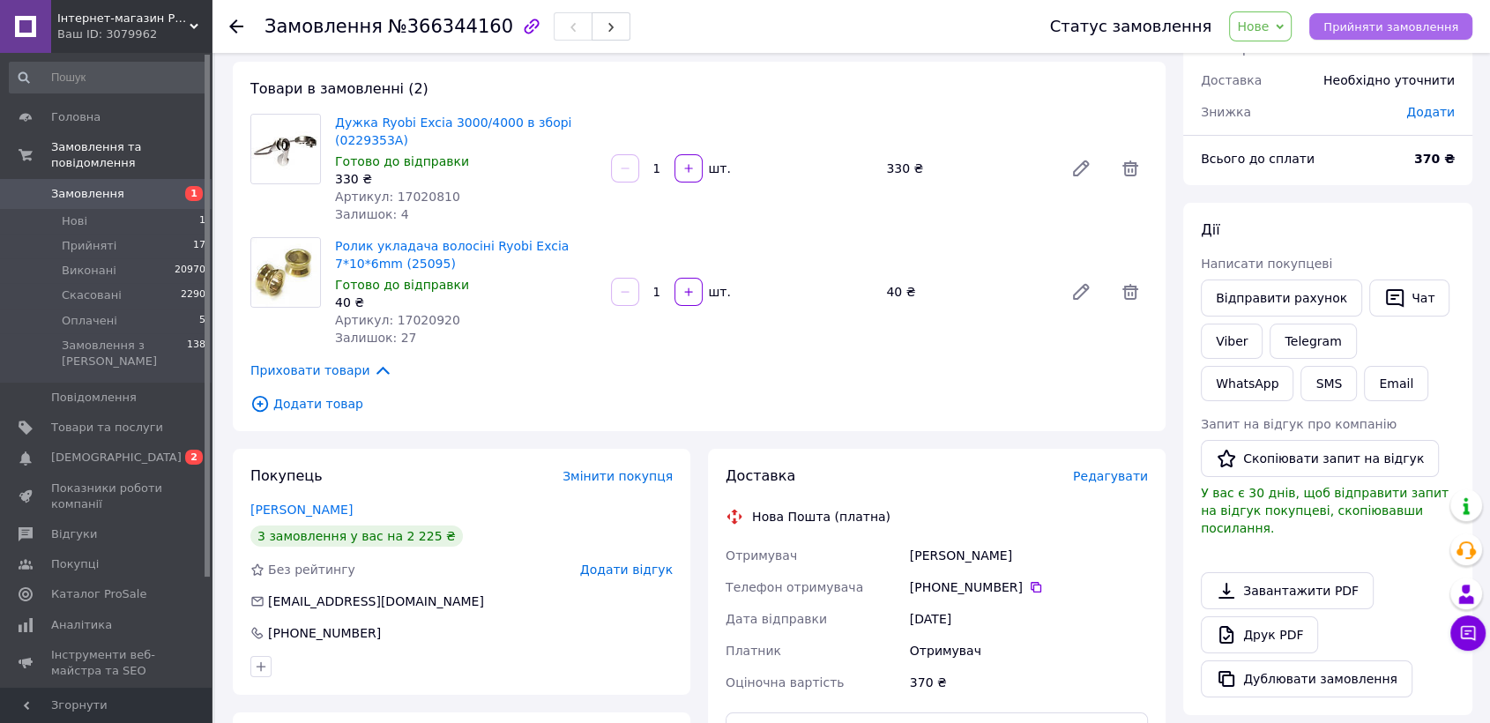
click at [1340, 25] on span "Прийняти замовлення" at bounding box center [1390, 26] width 135 height 13
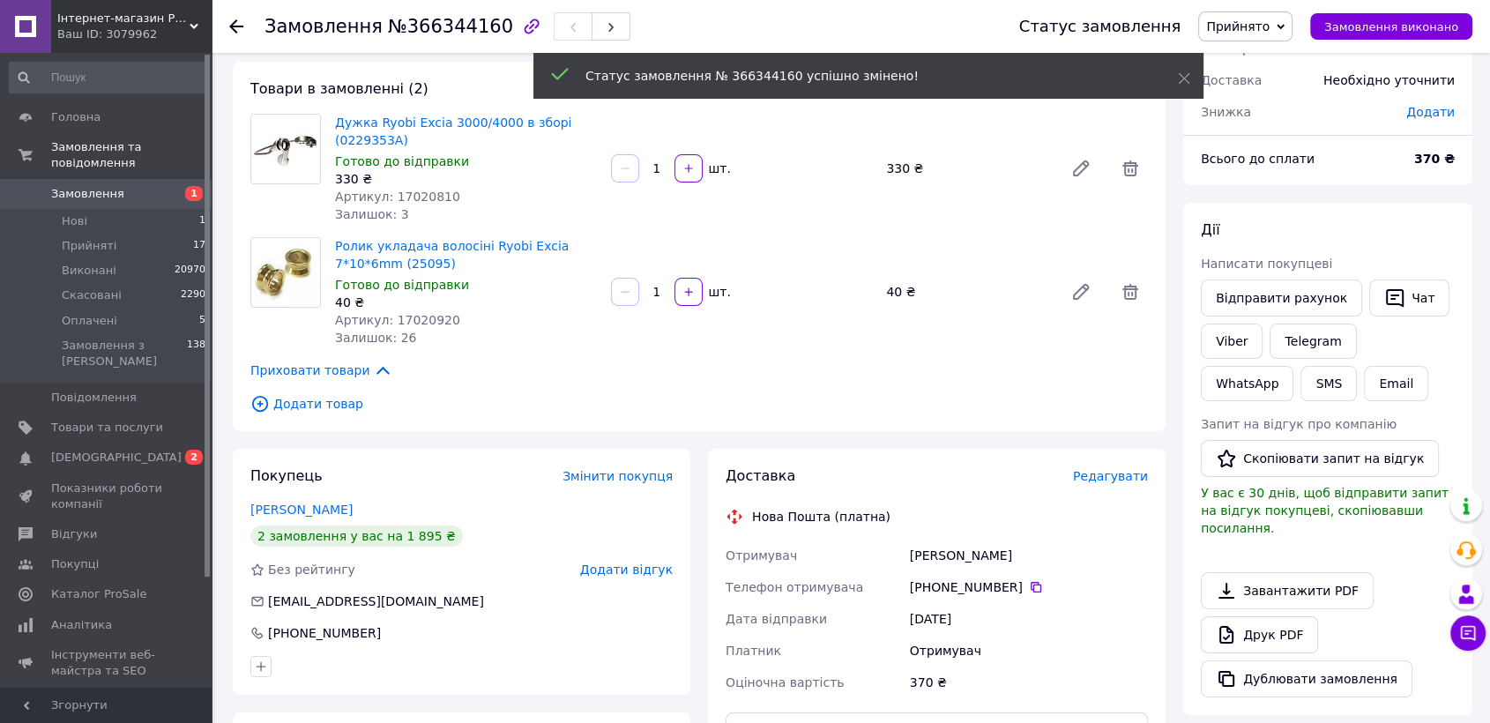
click at [1269, 33] on span "Прийнято" at bounding box center [1237, 26] width 63 height 14
click at [1266, 109] on li "Оплачено" at bounding box center [1245, 114] width 93 height 26
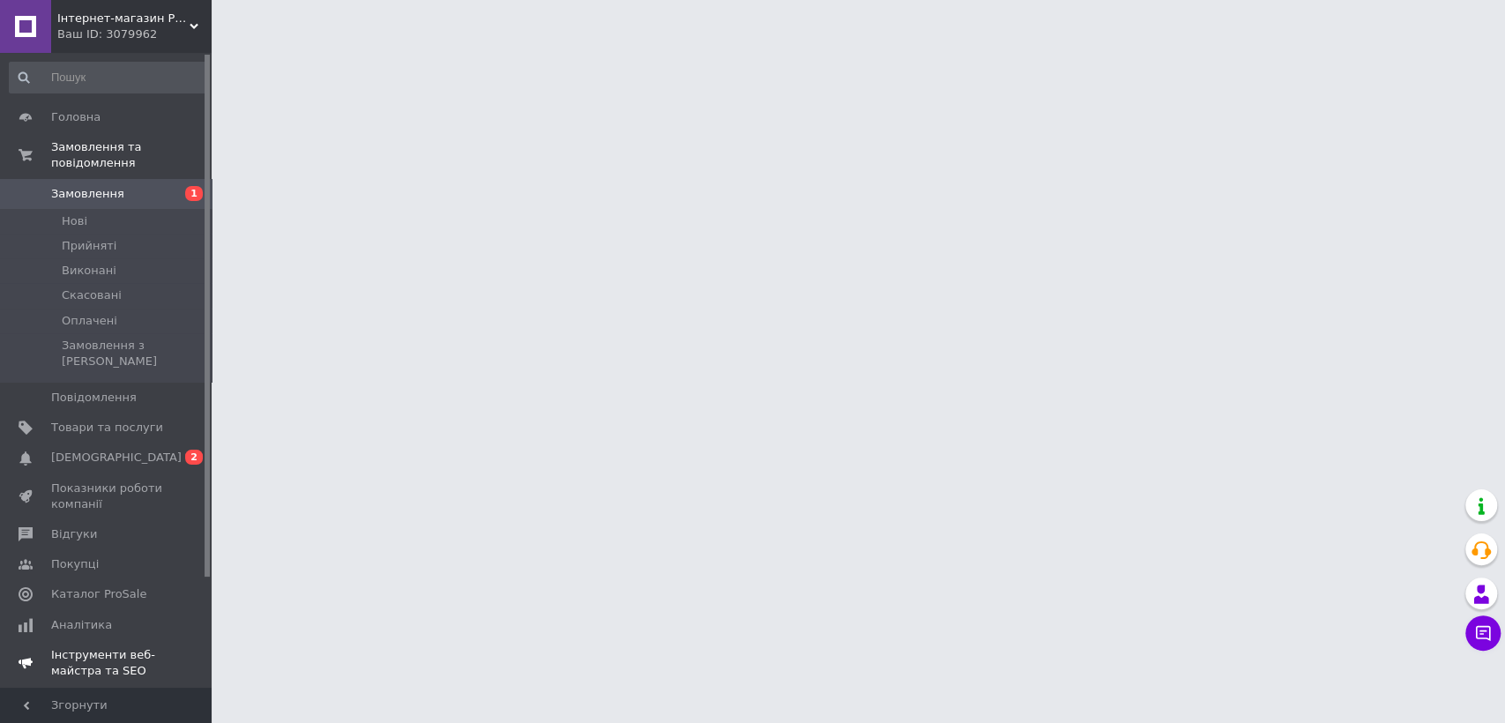
click at [66, 450] on span "[DEMOGRAPHIC_DATA]" at bounding box center [116, 458] width 130 height 16
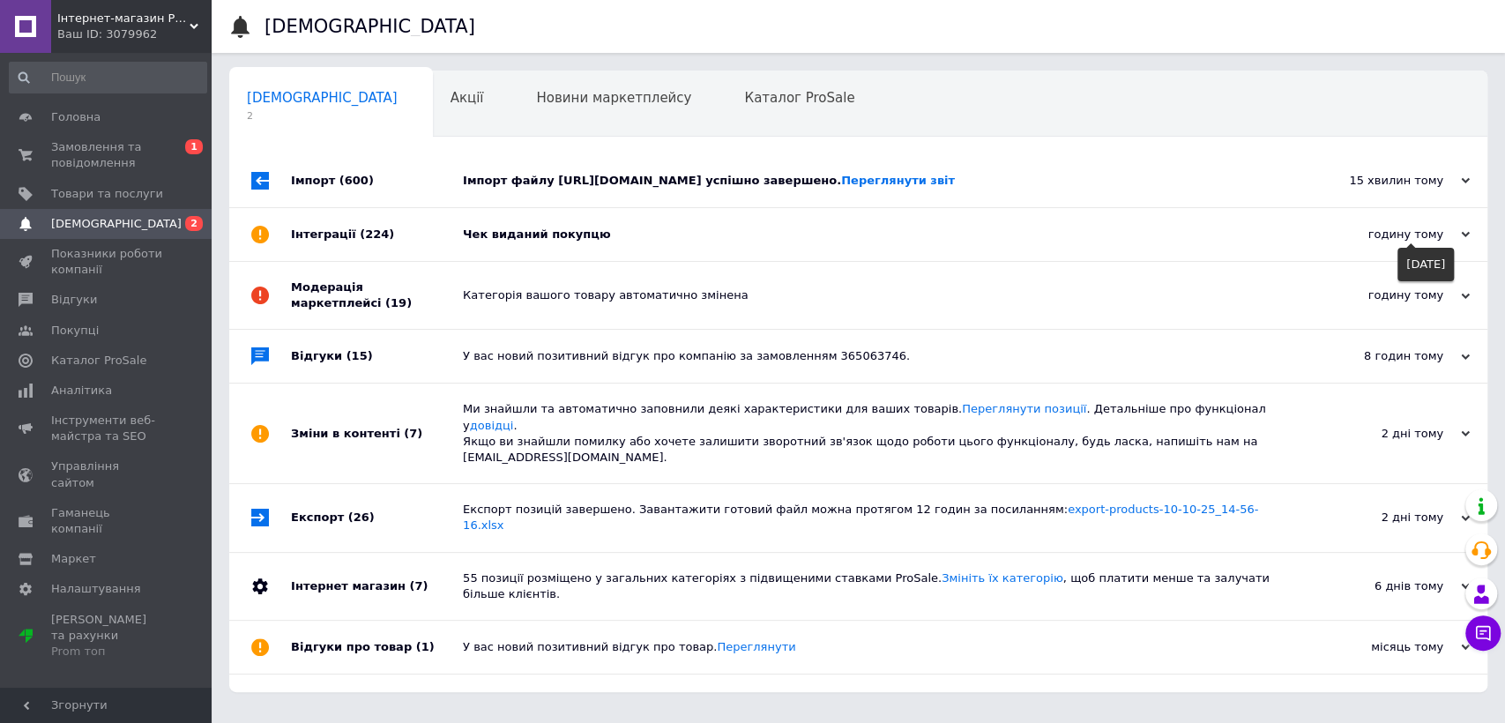
click at [1407, 242] on div "годину тому [DATE]" at bounding box center [1381, 235] width 176 height 16
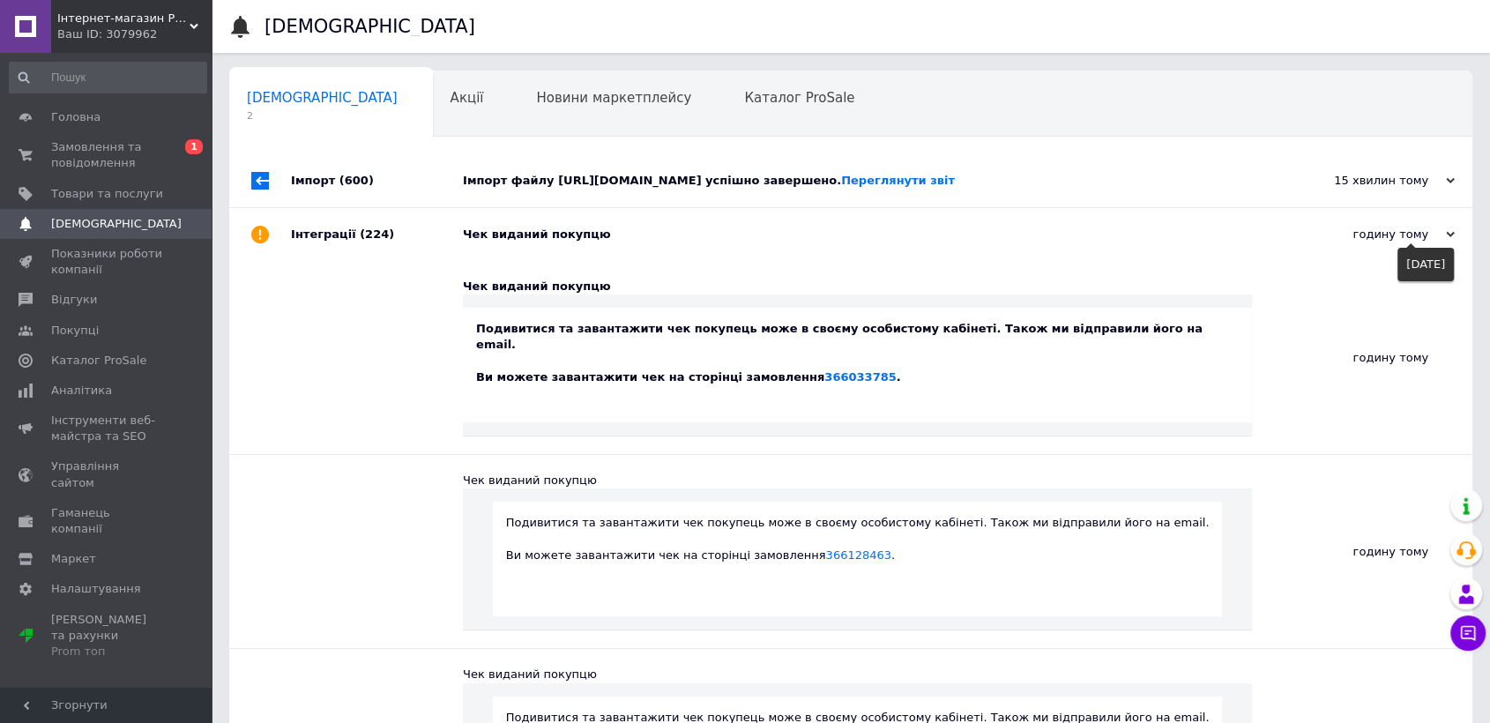
click at [1407, 242] on span at bounding box center [1410, 243] width 9 height 9
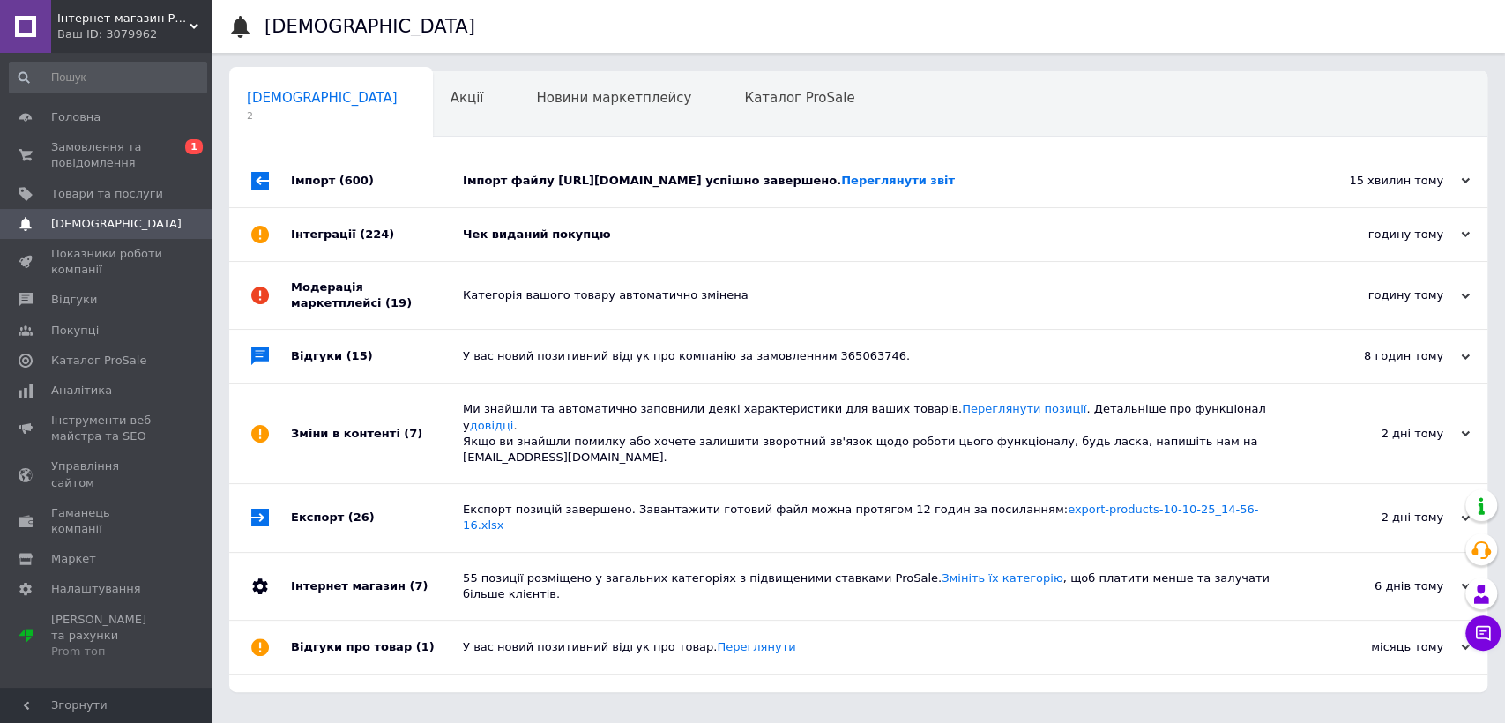
click at [1398, 184] on div "15 хвилин тому" at bounding box center [1381, 181] width 176 height 16
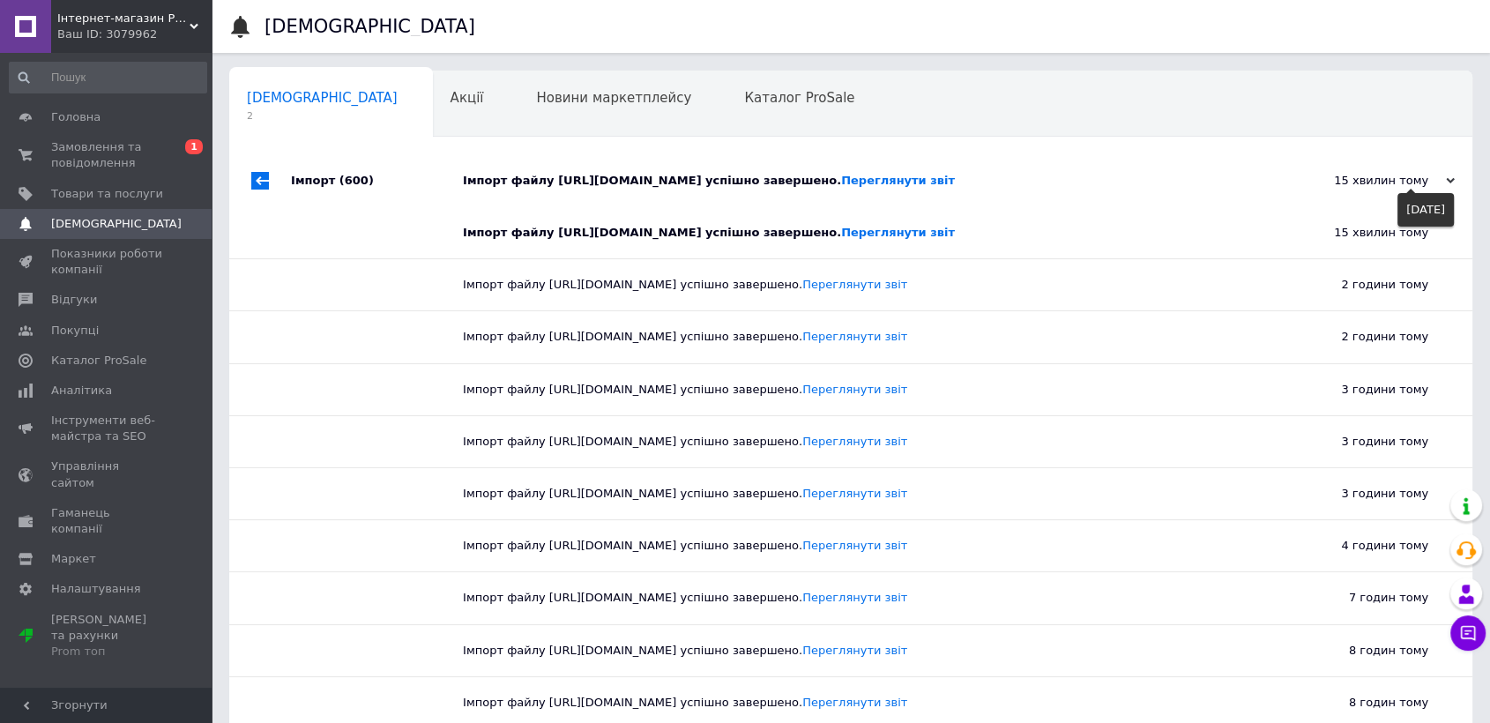
click at [1398, 184] on div "15 хвилин тому" at bounding box center [1366, 181] width 176 height 16
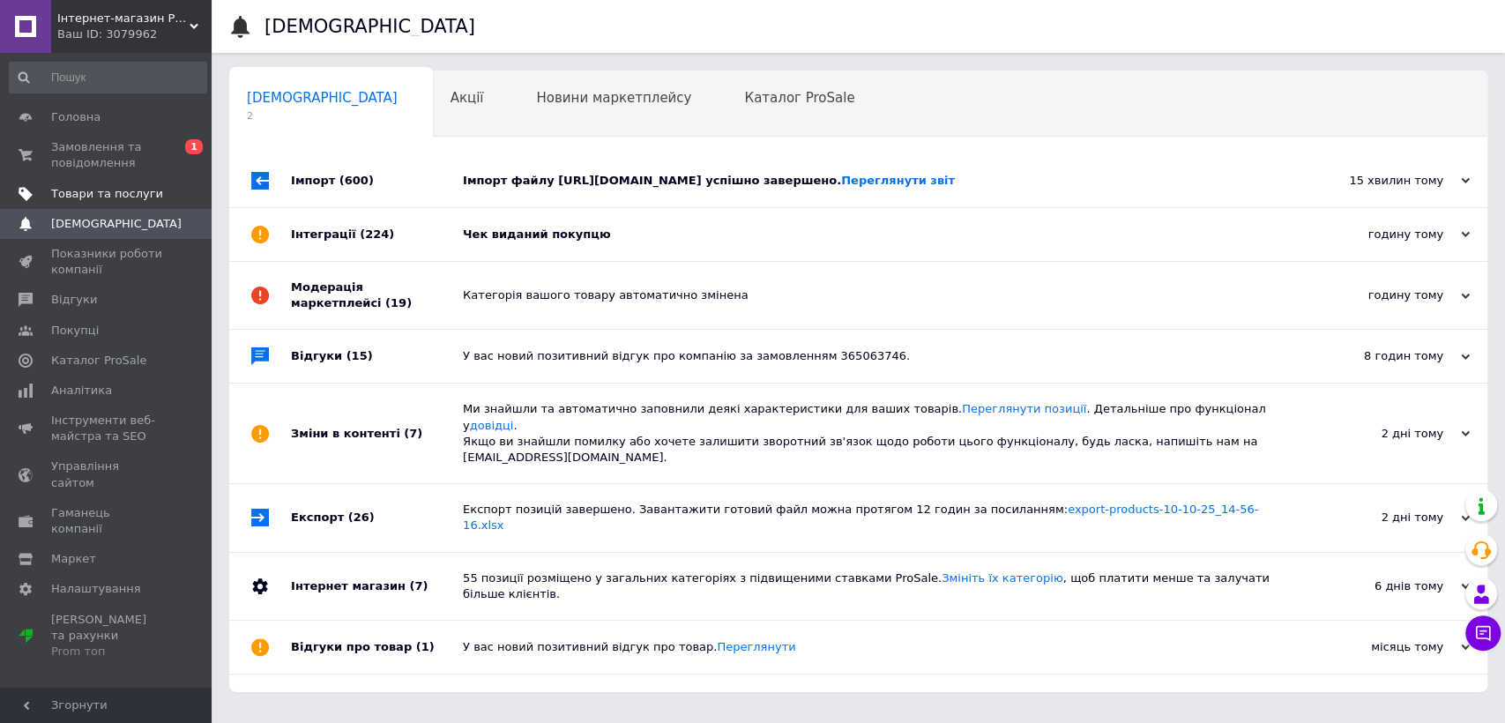
click at [48, 192] on span at bounding box center [25, 194] width 51 height 16
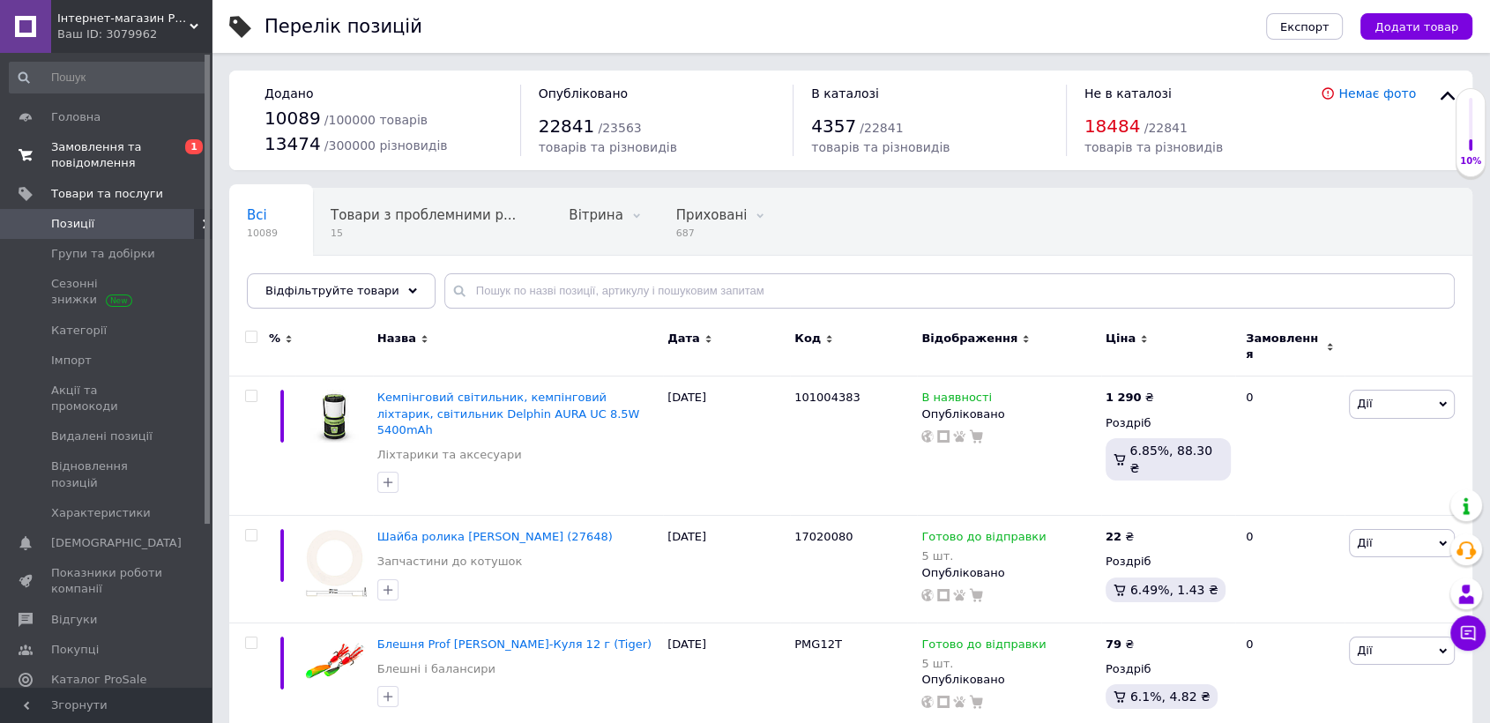
click at [124, 159] on span "Замовлення та повідомлення" at bounding box center [107, 155] width 112 height 32
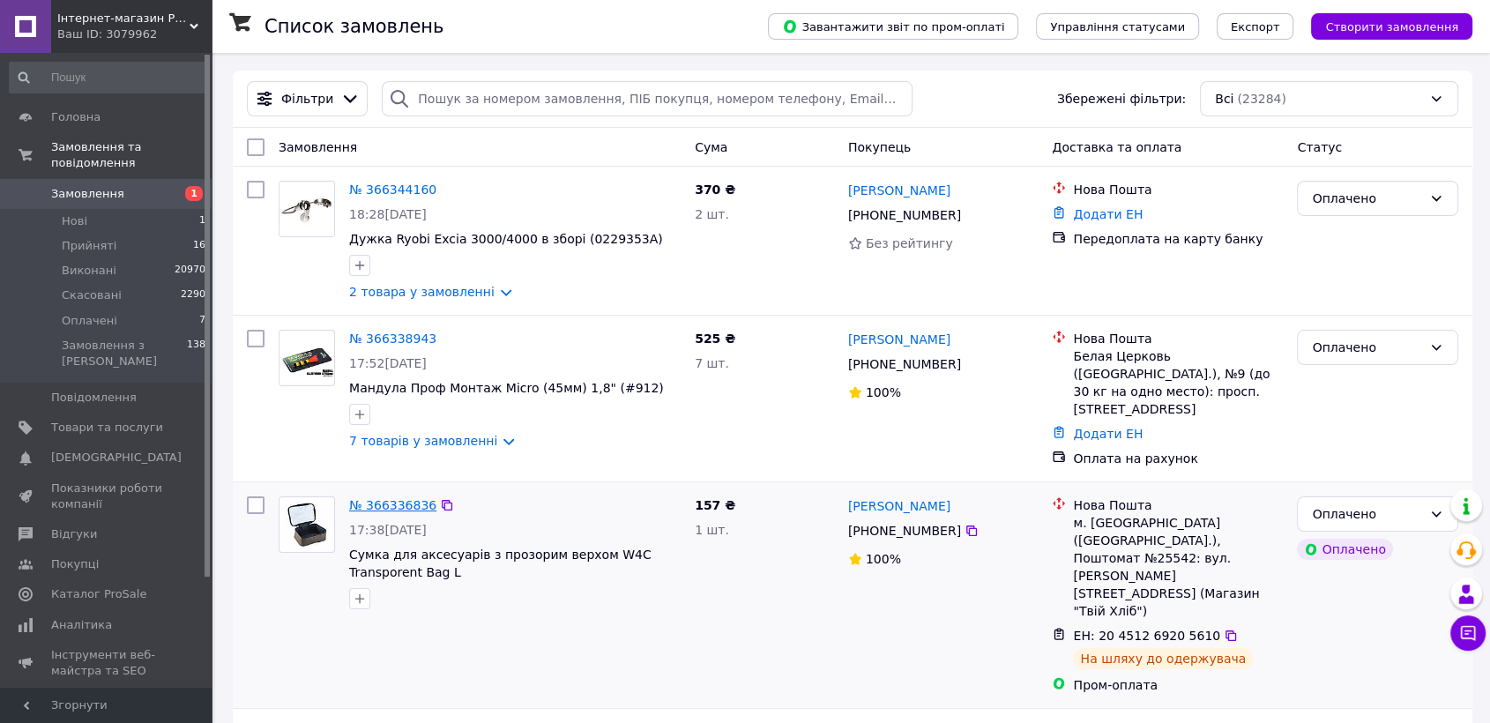
click at [388, 498] on link "№ 366336836" at bounding box center [392, 505] width 87 height 14
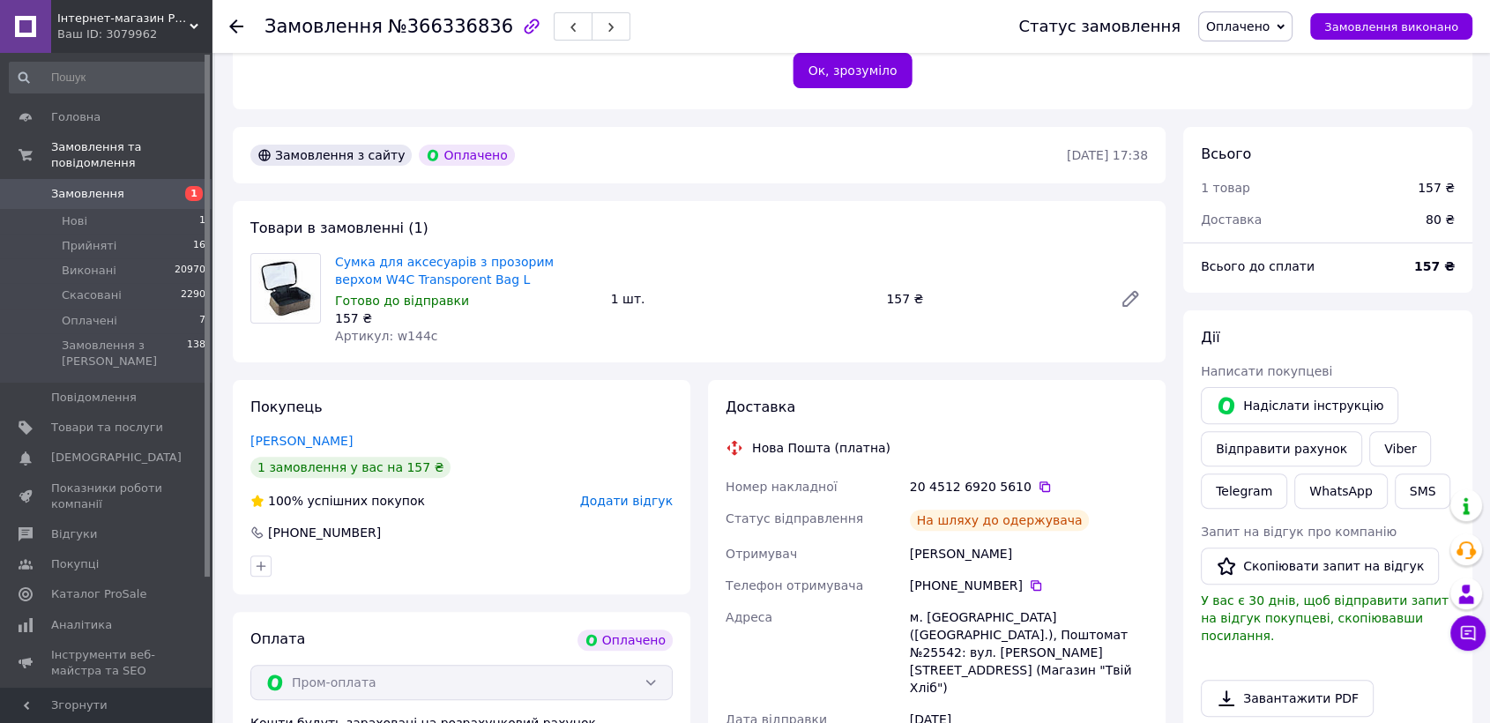
scroll to position [489, 0]
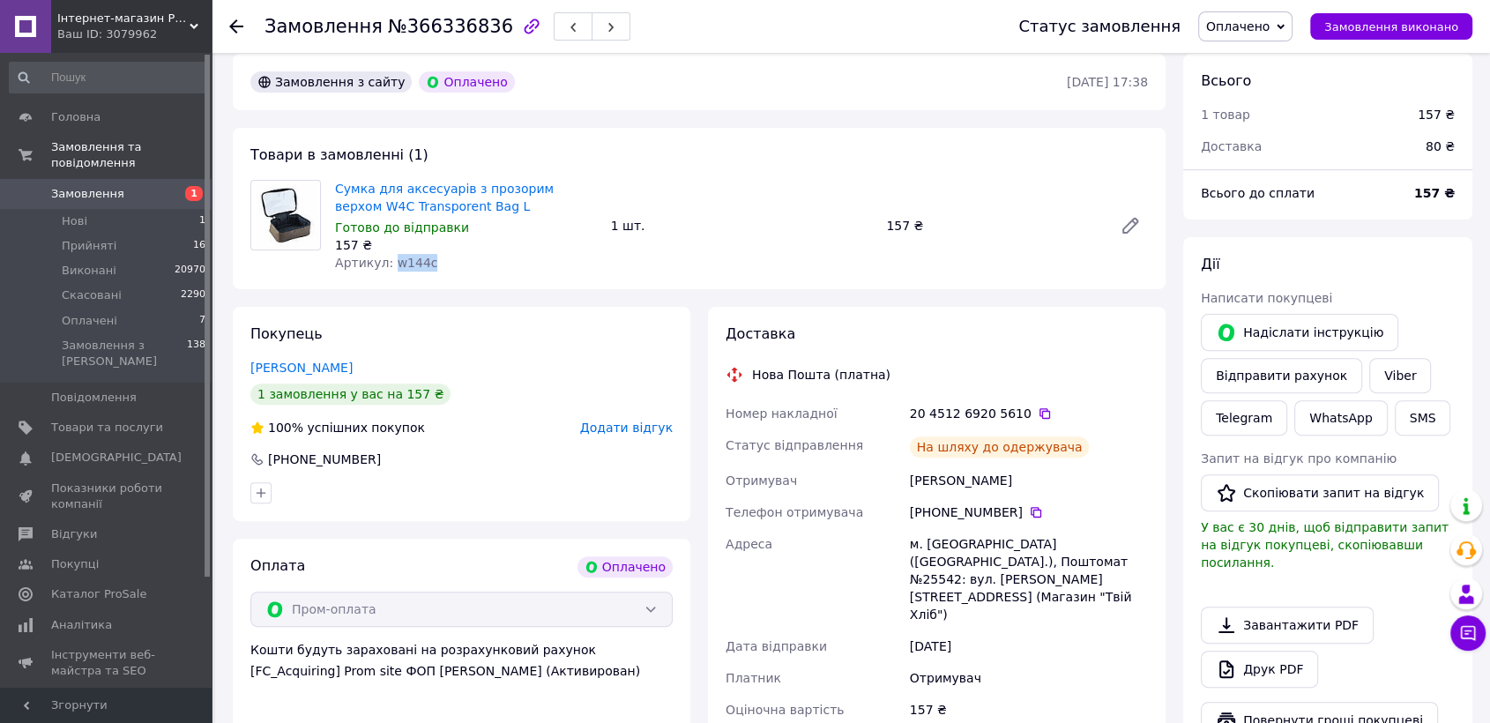
drag, startPoint x: 387, startPoint y: 247, endPoint x: 430, endPoint y: 249, distance: 43.2
click at [430, 254] on div "Артикул: w144c" at bounding box center [466, 263] width 262 height 18
copy span "w144c"
click at [100, 238] on span "Прийняті" at bounding box center [89, 246] width 55 height 16
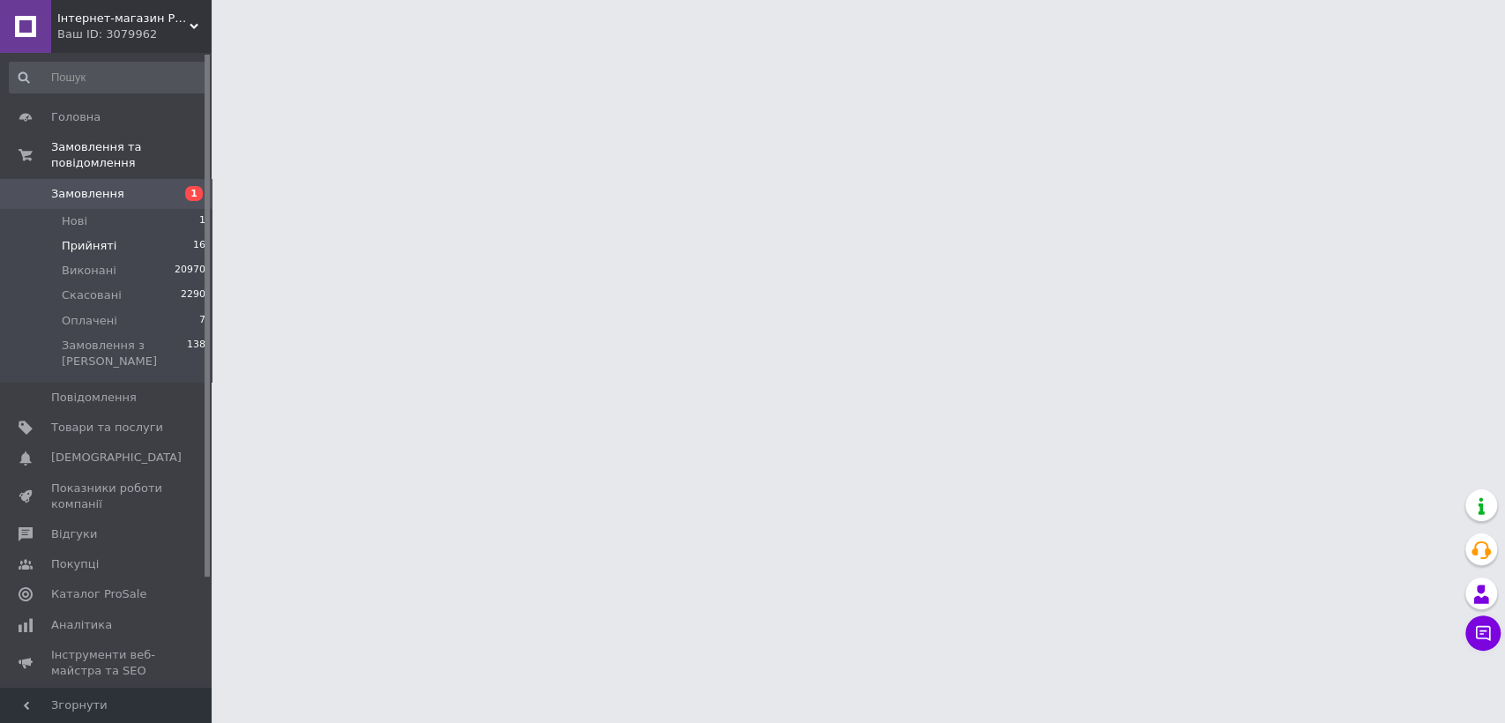
click at [100, 238] on span "Прийняті" at bounding box center [89, 246] width 55 height 16
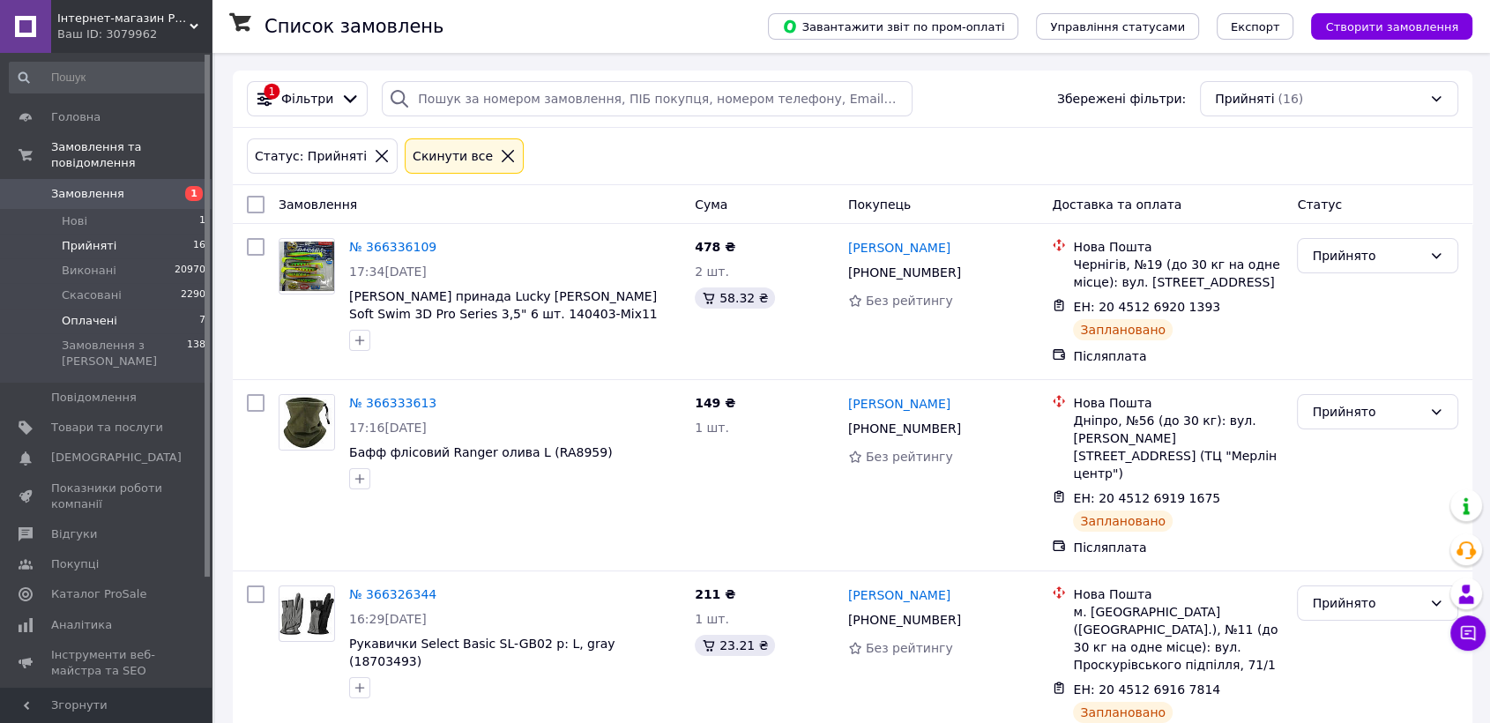
click at [92, 313] on span "Оплачені" at bounding box center [90, 321] width 56 height 16
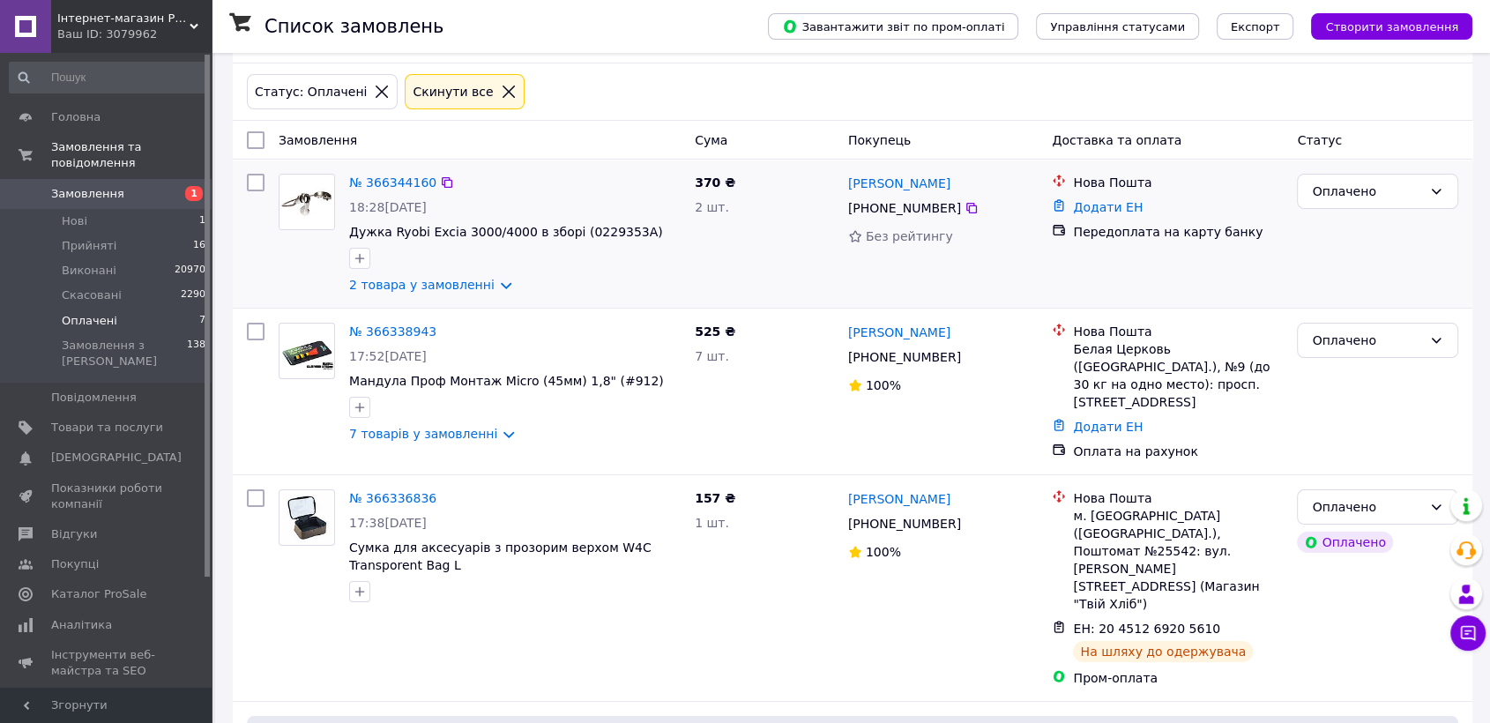
scroll to position [98, 0]
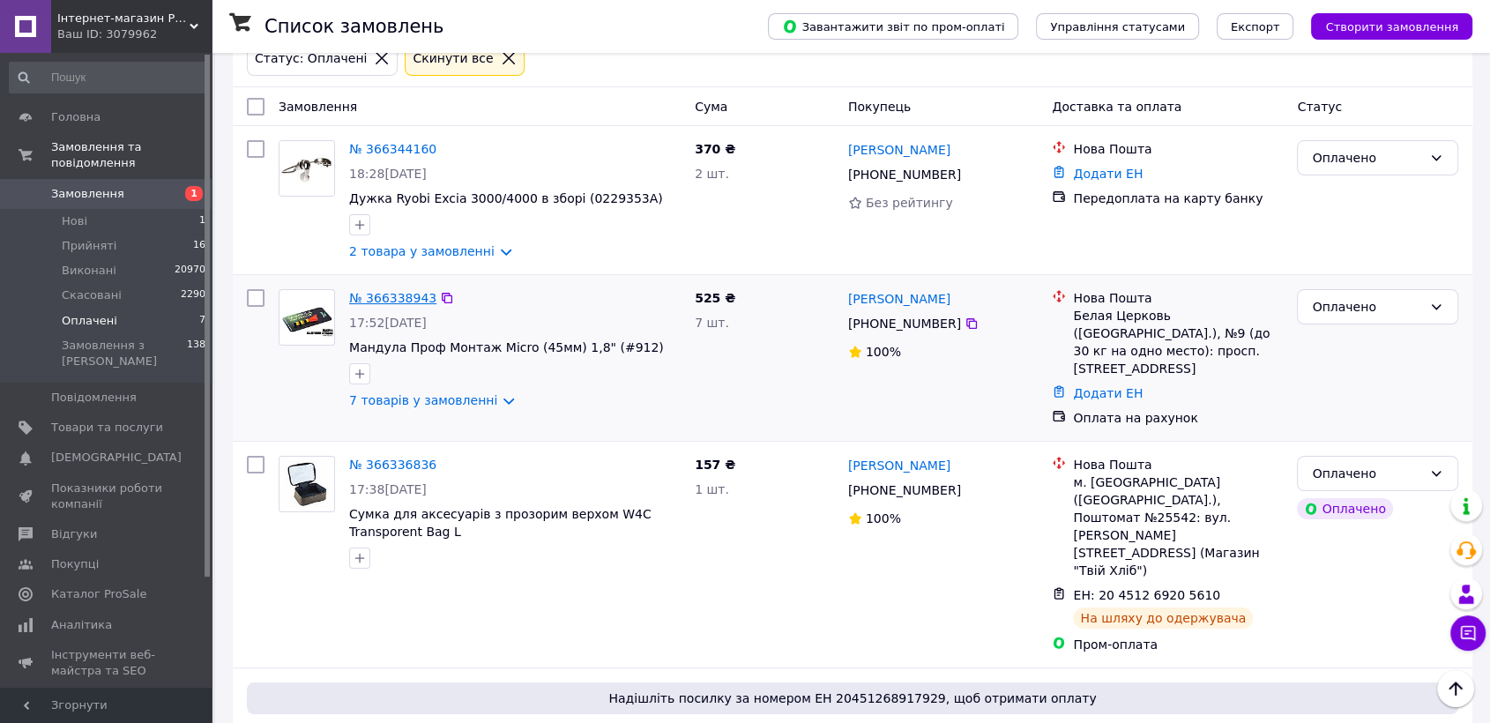
click at [392, 297] on link "№ 366338943" at bounding box center [392, 298] width 87 height 14
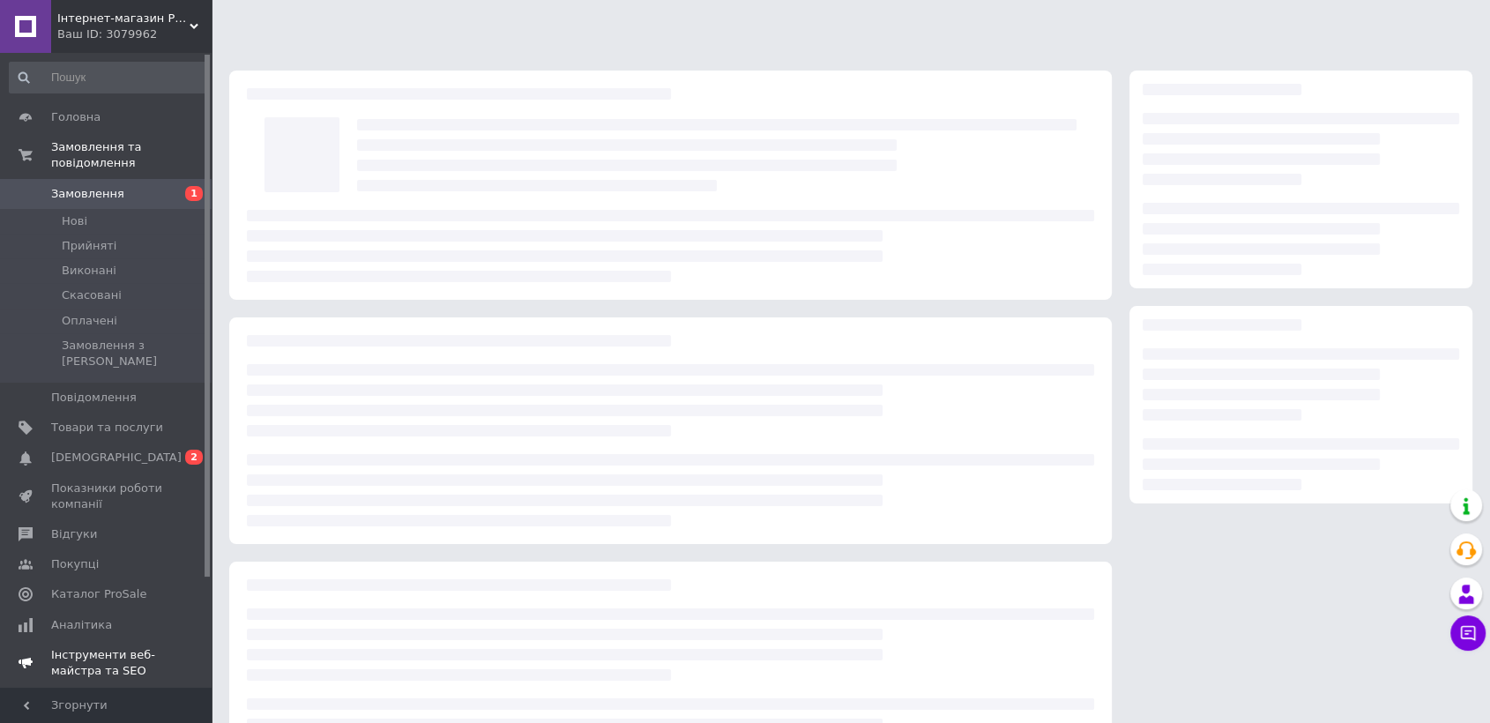
click at [93, 450] on span "[DEMOGRAPHIC_DATA]" at bounding box center [116, 458] width 130 height 16
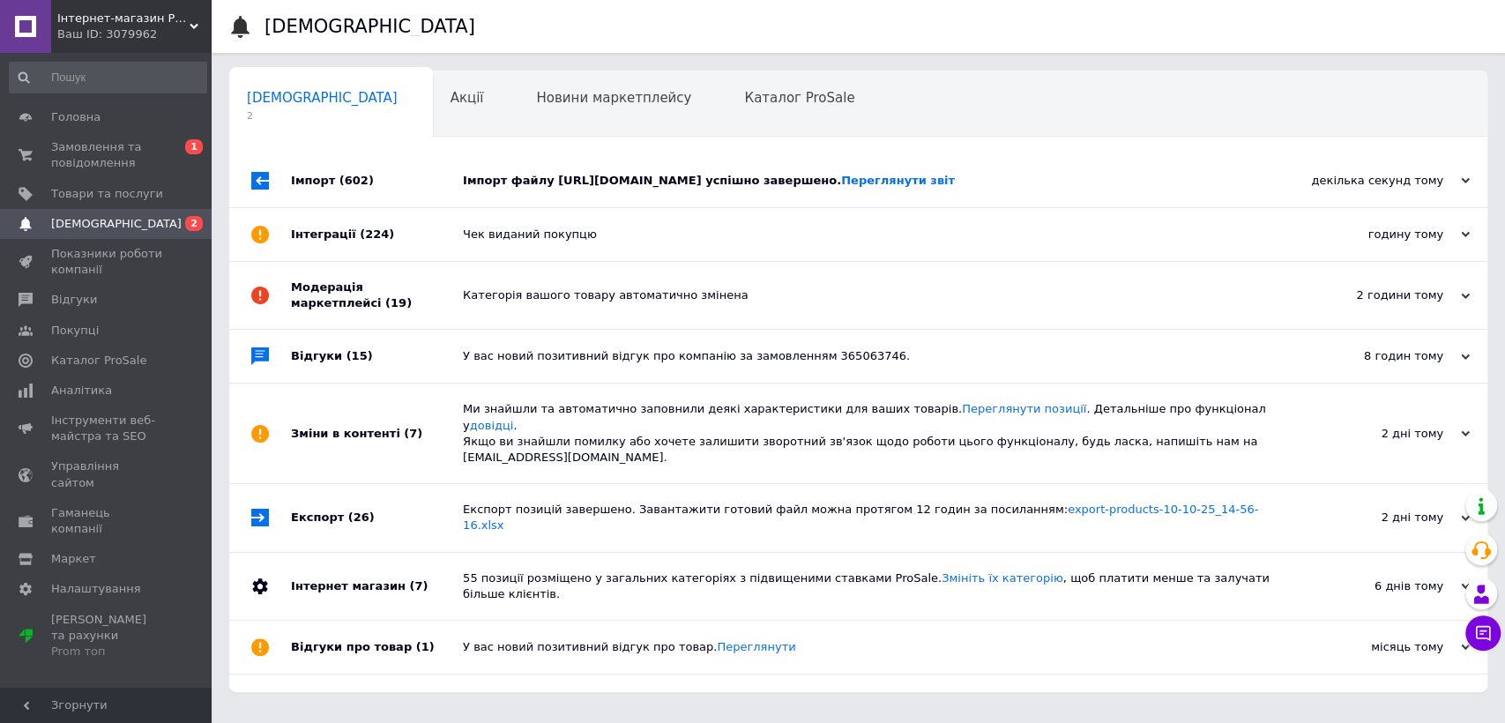
click at [1429, 176] on div "декілька секунд тому" at bounding box center [1381, 181] width 176 height 16
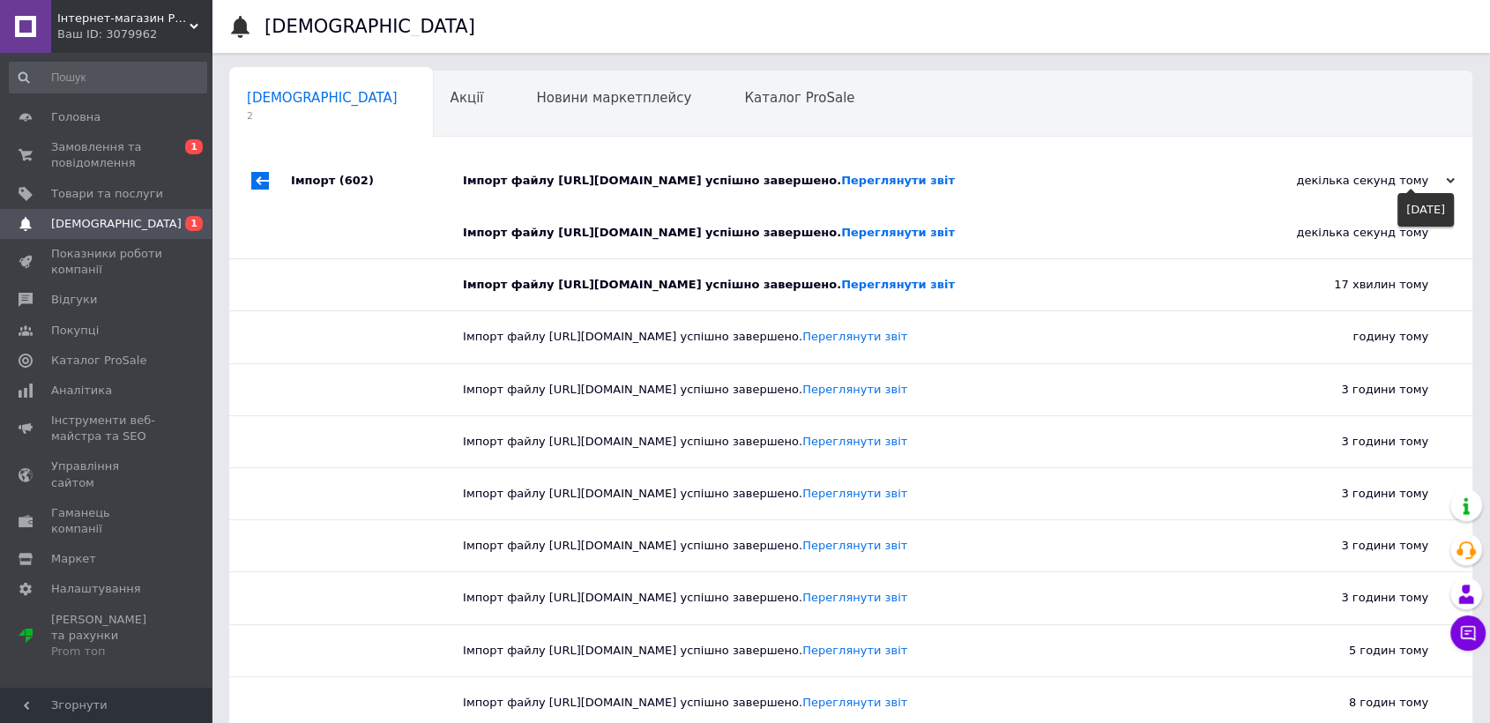
click at [1429, 176] on div "декілька секунд тому" at bounding box center [1366, 181] width 176 height 16
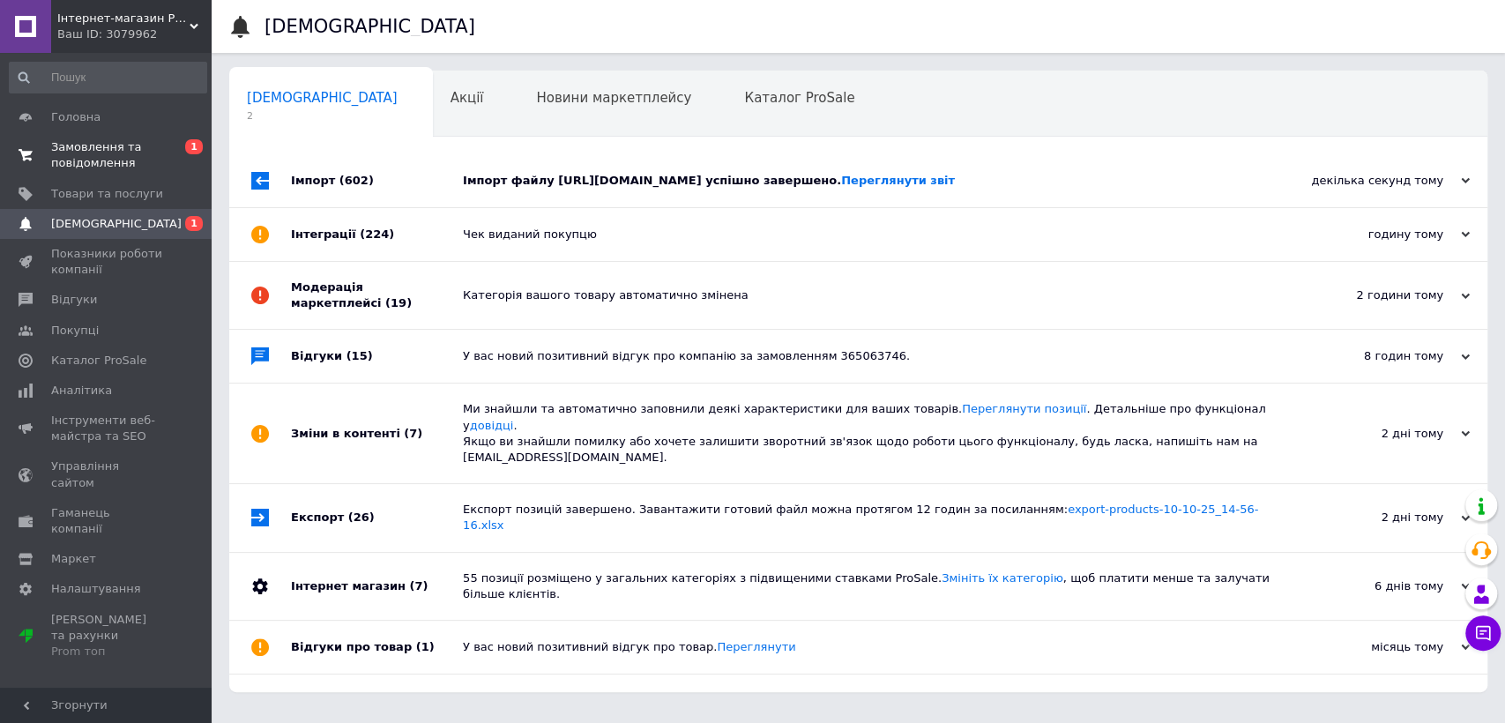
click at [113, 160] on span "Замовлення та повідомлення" at bounding box center [107, 155] width 112 height 32
